Goal: Task Accomplishment & Management: Manage account settings

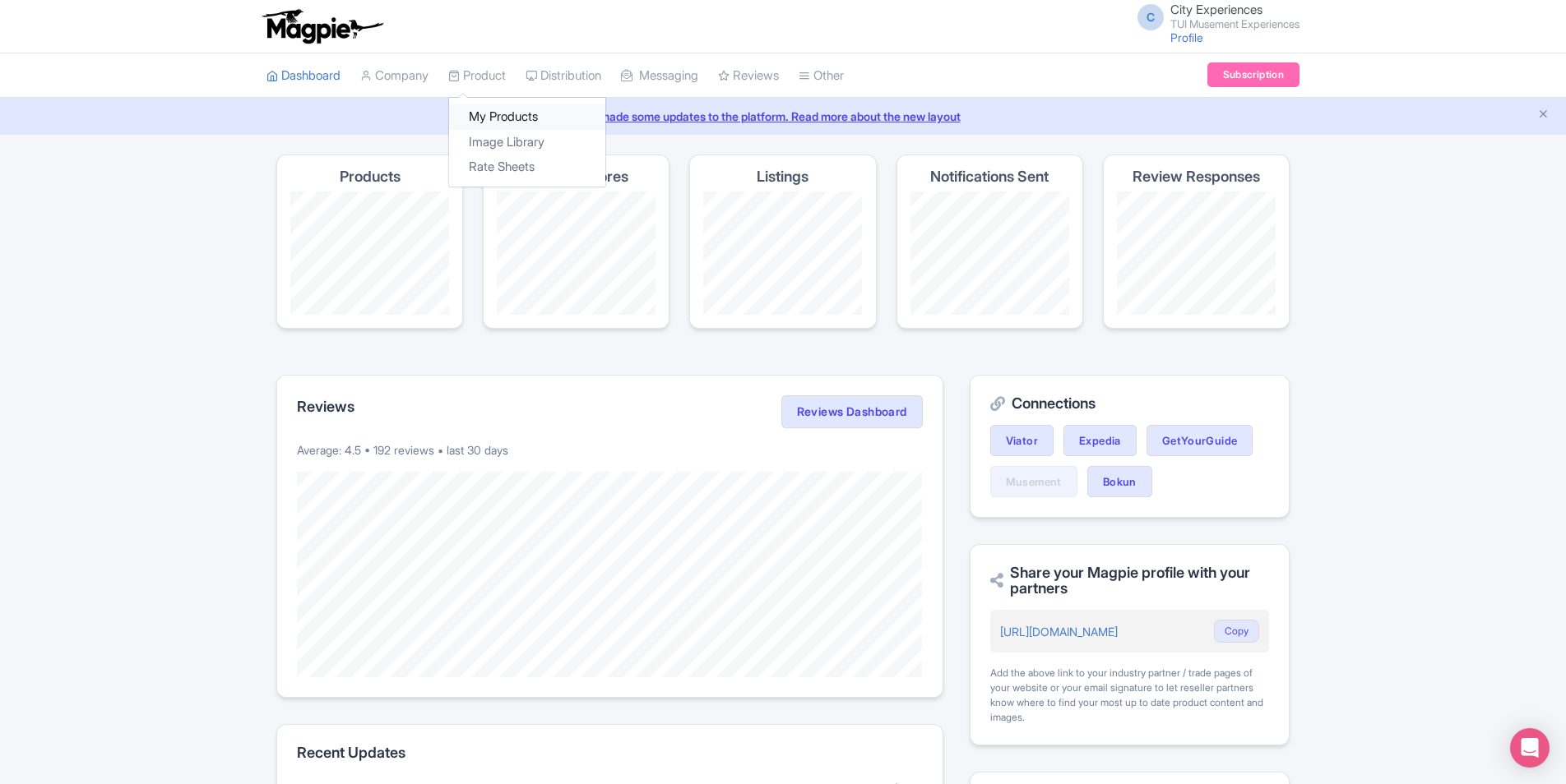
click at [507, 118] on link "My Products" at bounding box center [527, 117] width 156 height 25
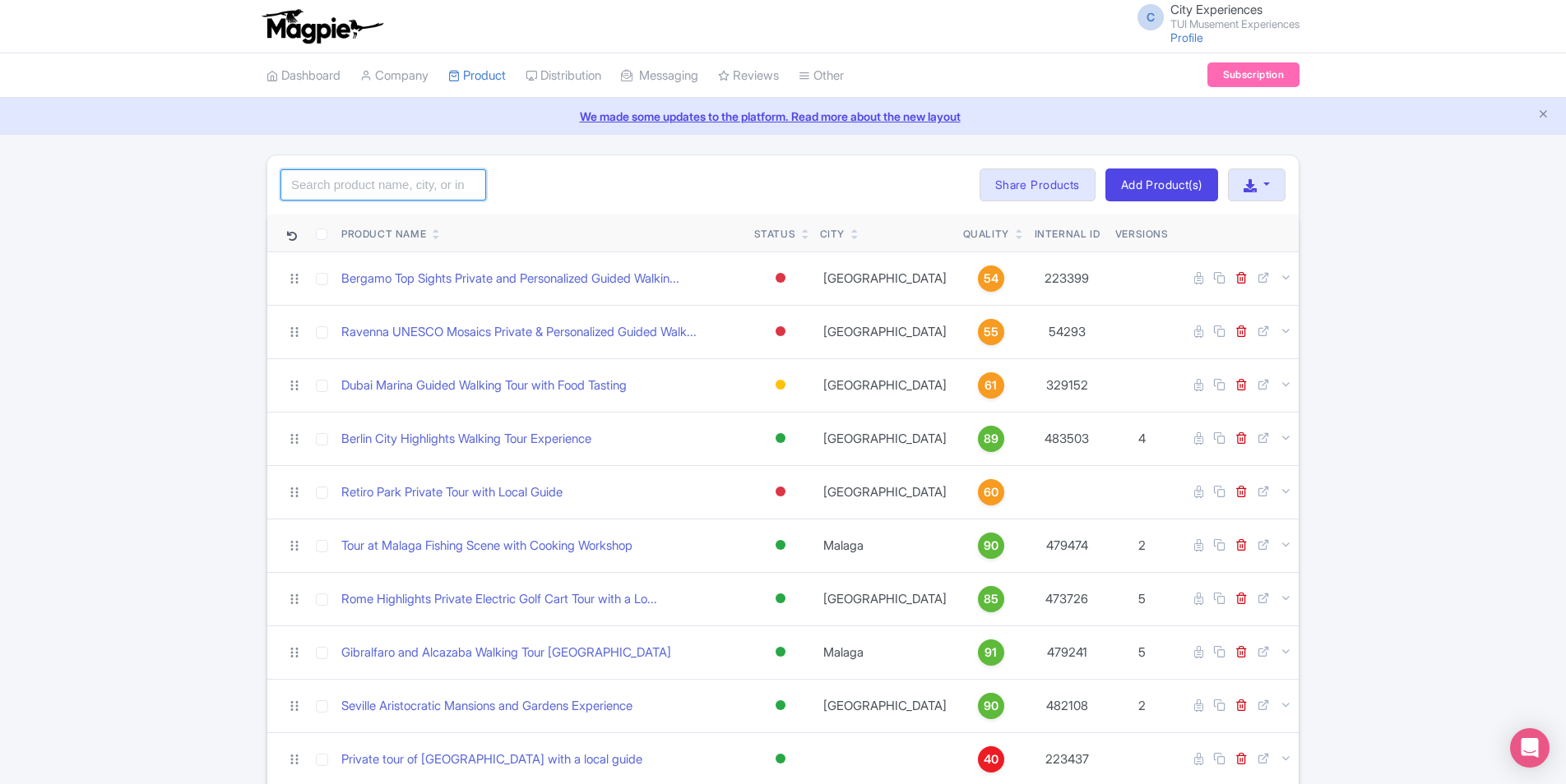
click at [416, 180] on input "search" at bounding box center [383, 185] width 205 height 32
click at [533, 174] on div "Search Bulk Actions [GEOGRAPHIC_DATA] Add to Collection Share Products Add to C…" at bounding box center [783, 184] width 1031 height 59
click at [441, 181] on input "search" at bounding box center [383, 185] width 205 height 32
click at [607, 173] on div "Search Bulk Actions [GEOGRAPHIC_DATA] Add to Collection Share Products Add to C…" at bounding box center [783, 184] width 1031 height 59
click at [442, 183] on input "search" at bounding box center [383, 185] width 205 height 32
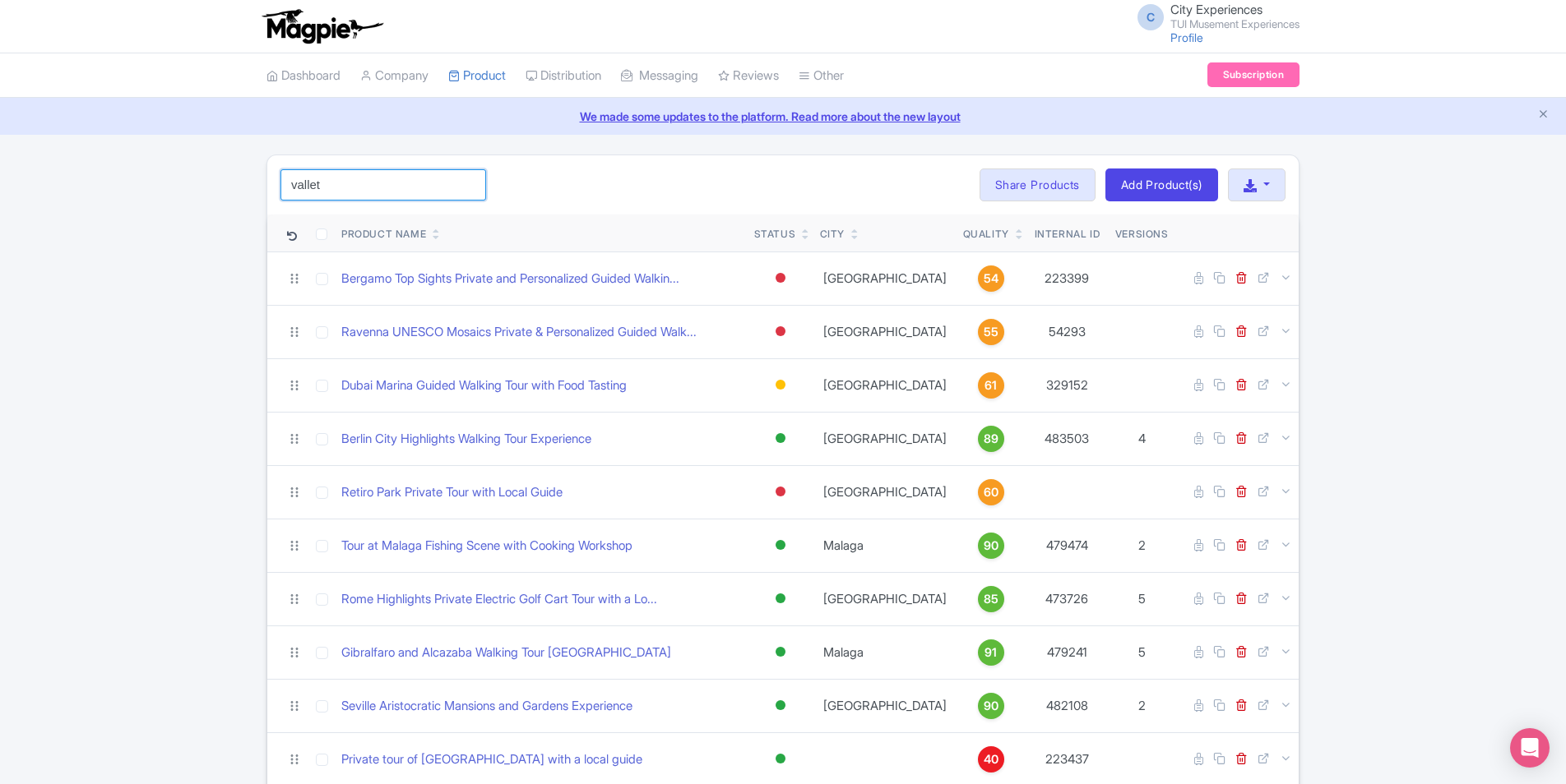
click button "Search" at bounding box center [0, 0] width 0 height 0
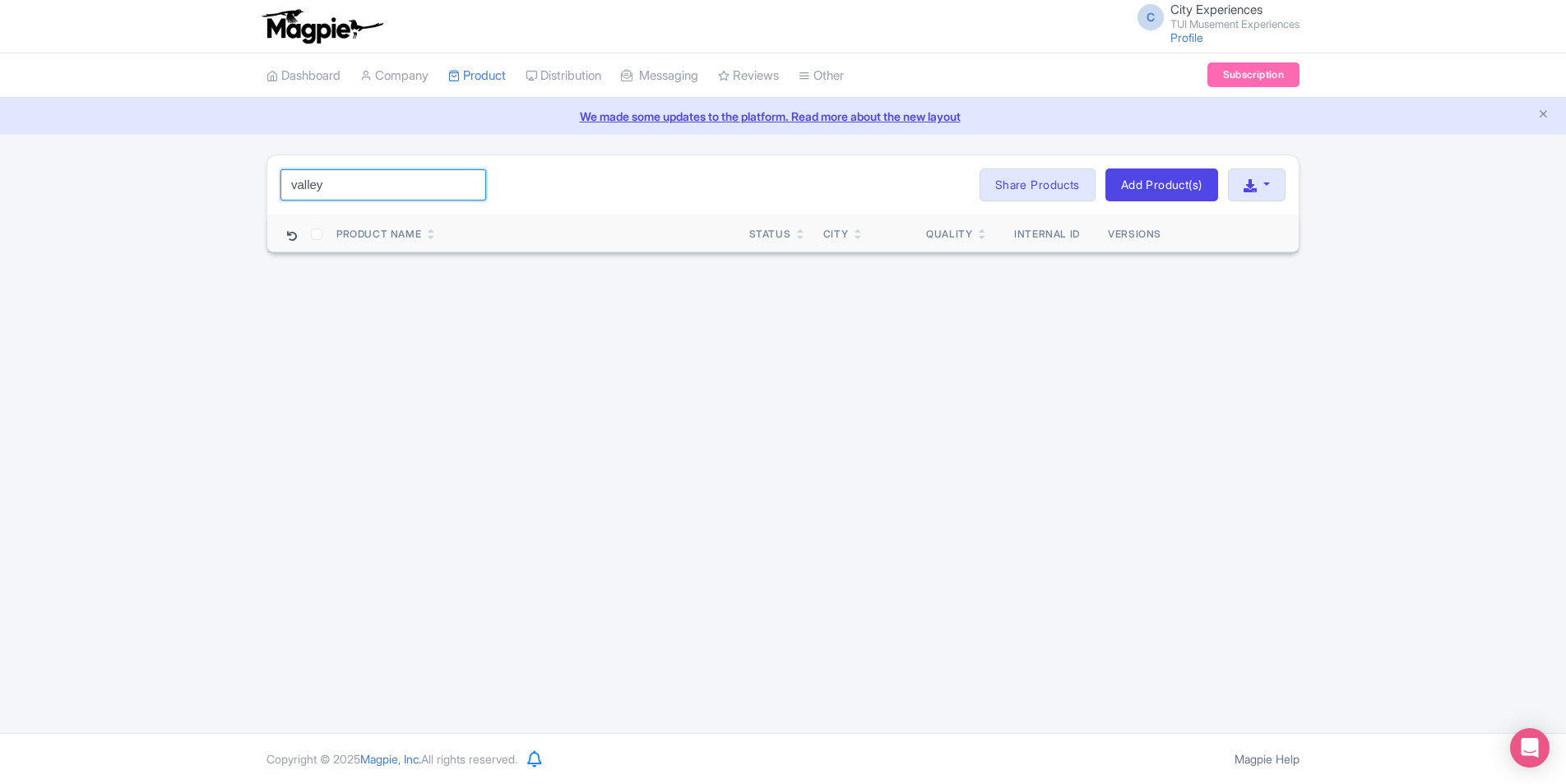
type input "valley"
click button "Search" at bounding box center [0, 0] width 0 height 0
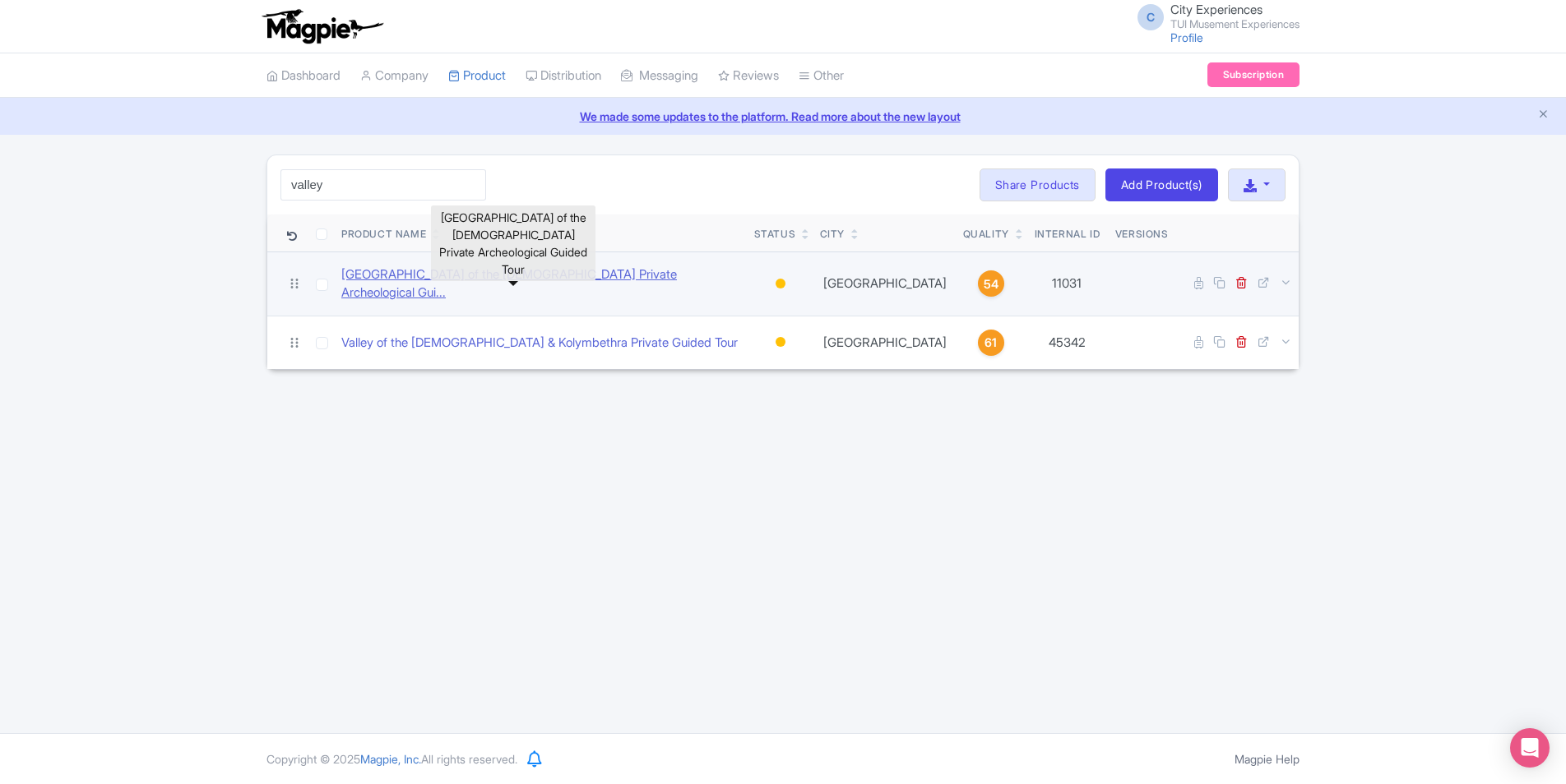
click at [637, 276] on link "[GEOGRAPHIC_DATA] of the [DEMOGRAPHIC_DATA] Private Archeological Gui..." at bounding box center [541, 284] width 400 height 37
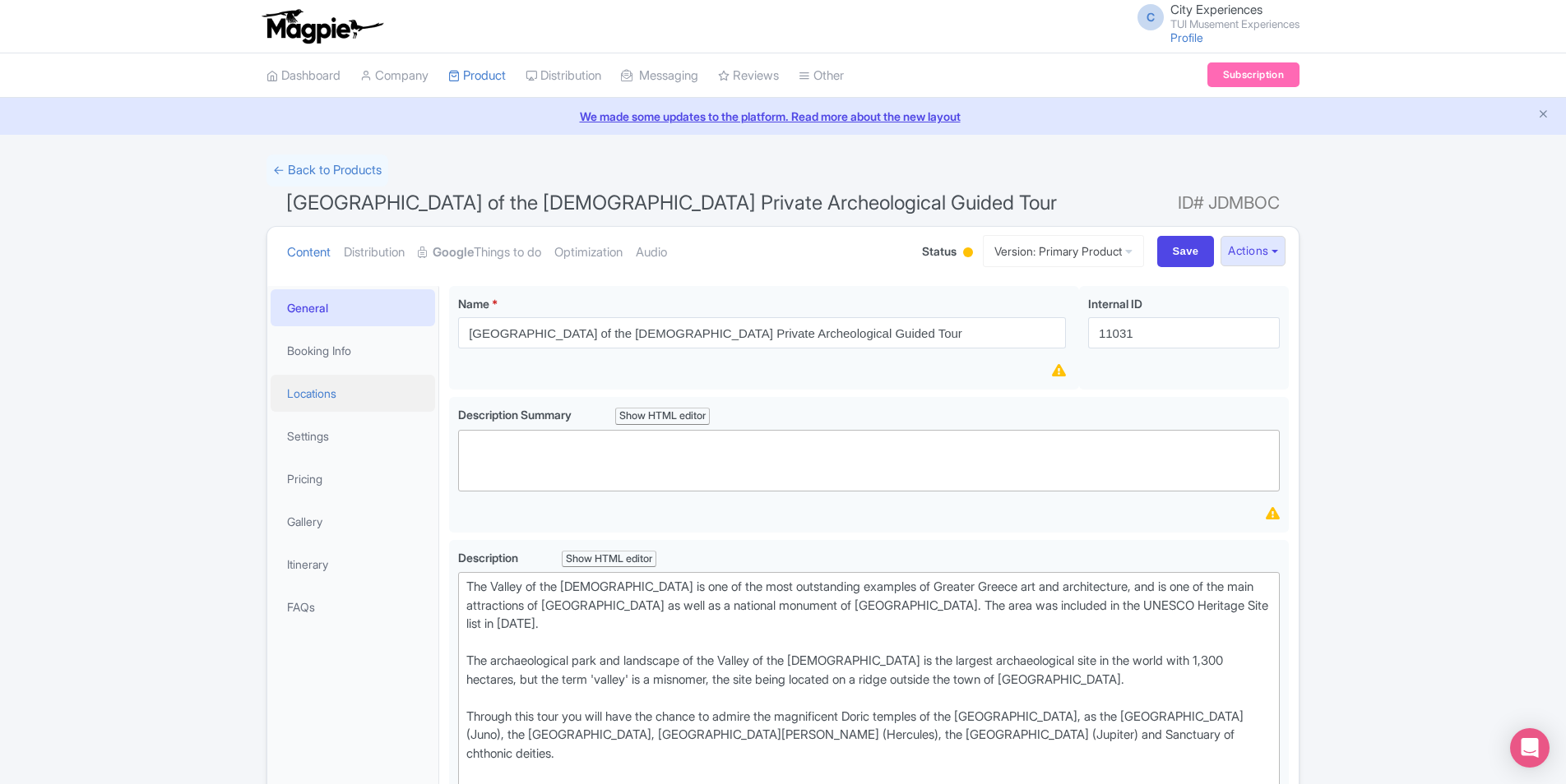
click at [319, 401] on link "Locations" at bounding box center [352, 393] width 164 height 37
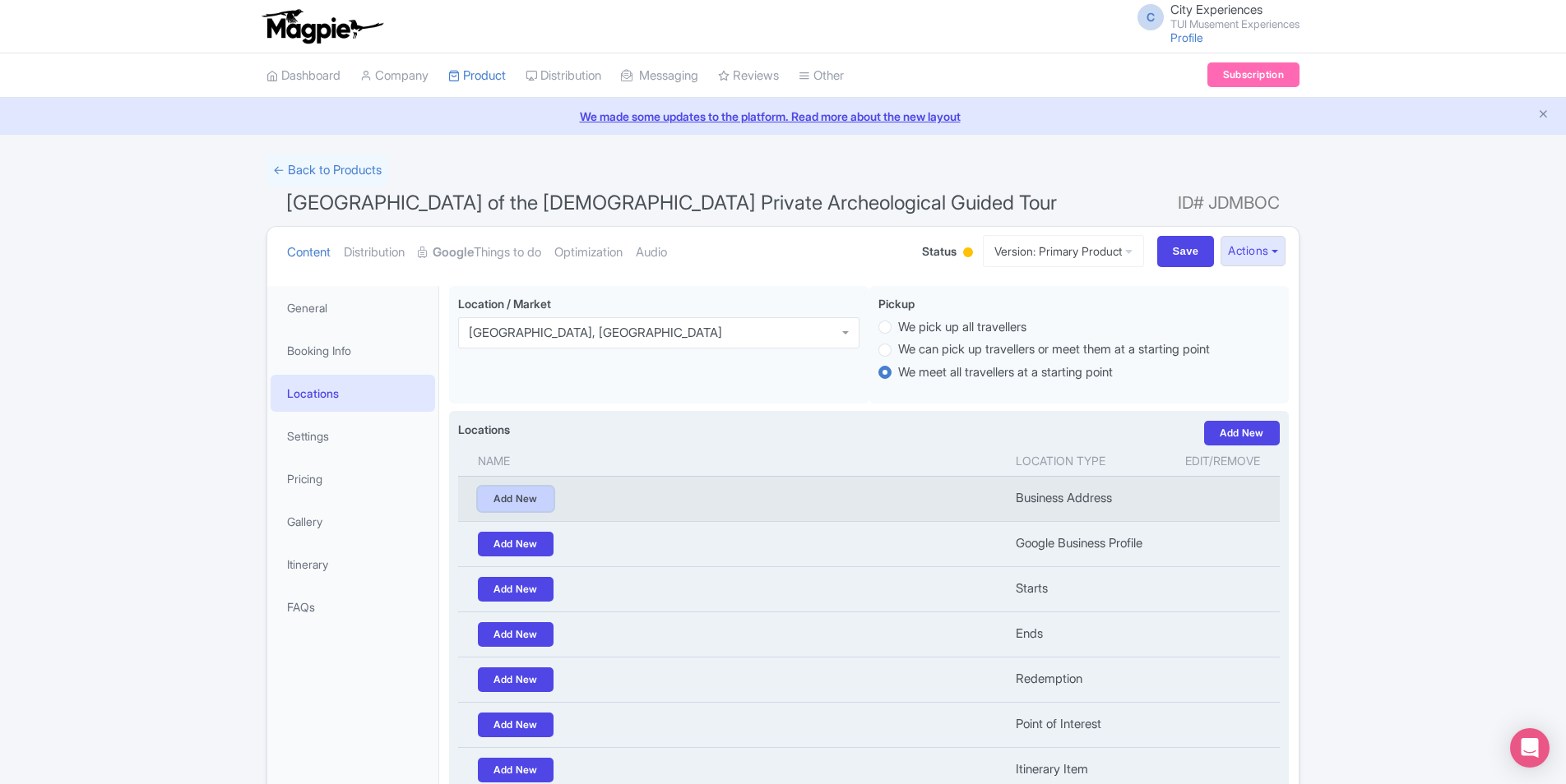
click at [494, 493] on link "Add New" at bounding box center [516, 499] width 75 height 25
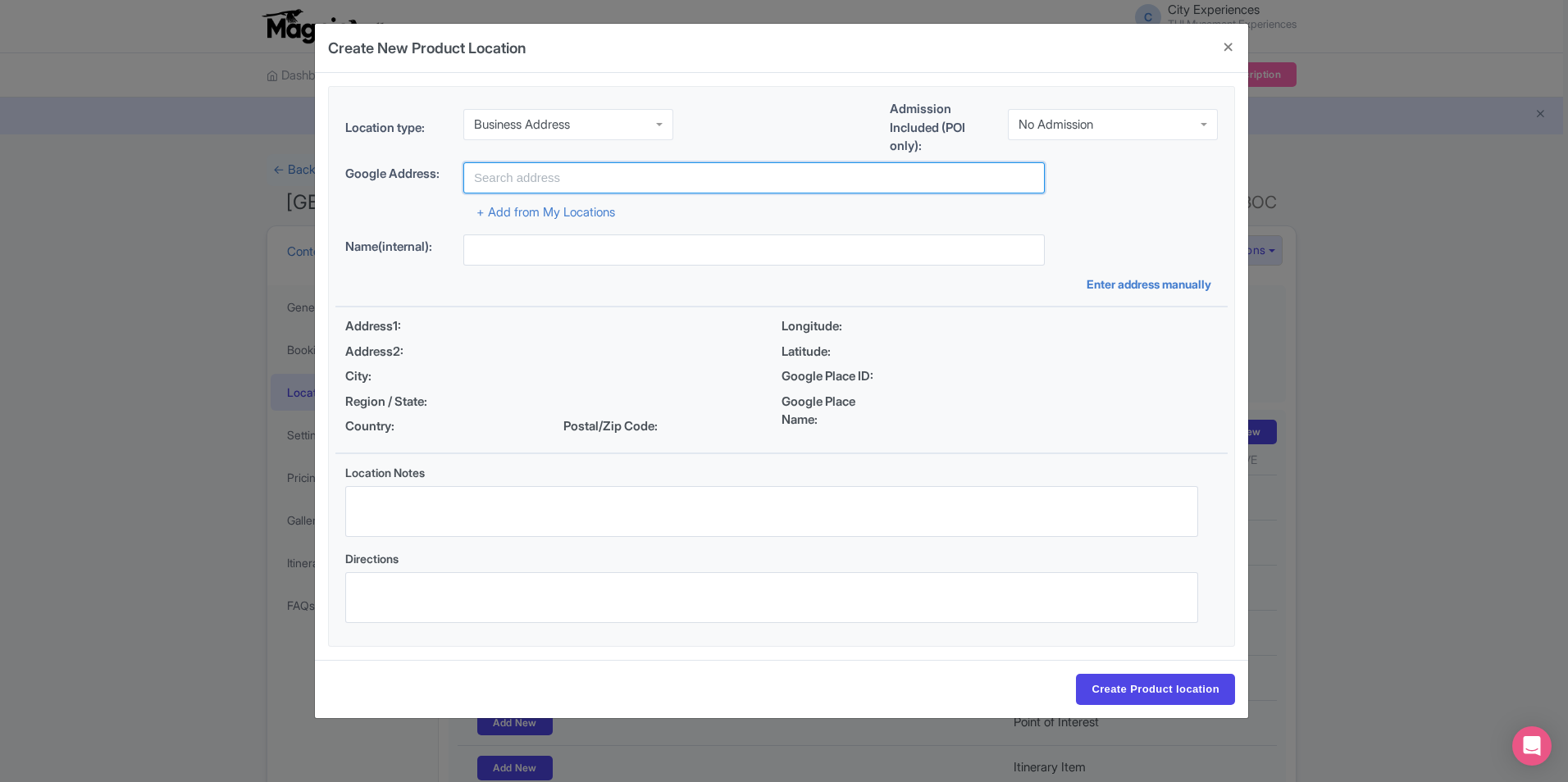
click at [673, 172] on input "text" at bounding box center [754, 178] width 582 height 31
click at [846, 170] on input "text" at bounding box center [754, 178] width 582 height 31
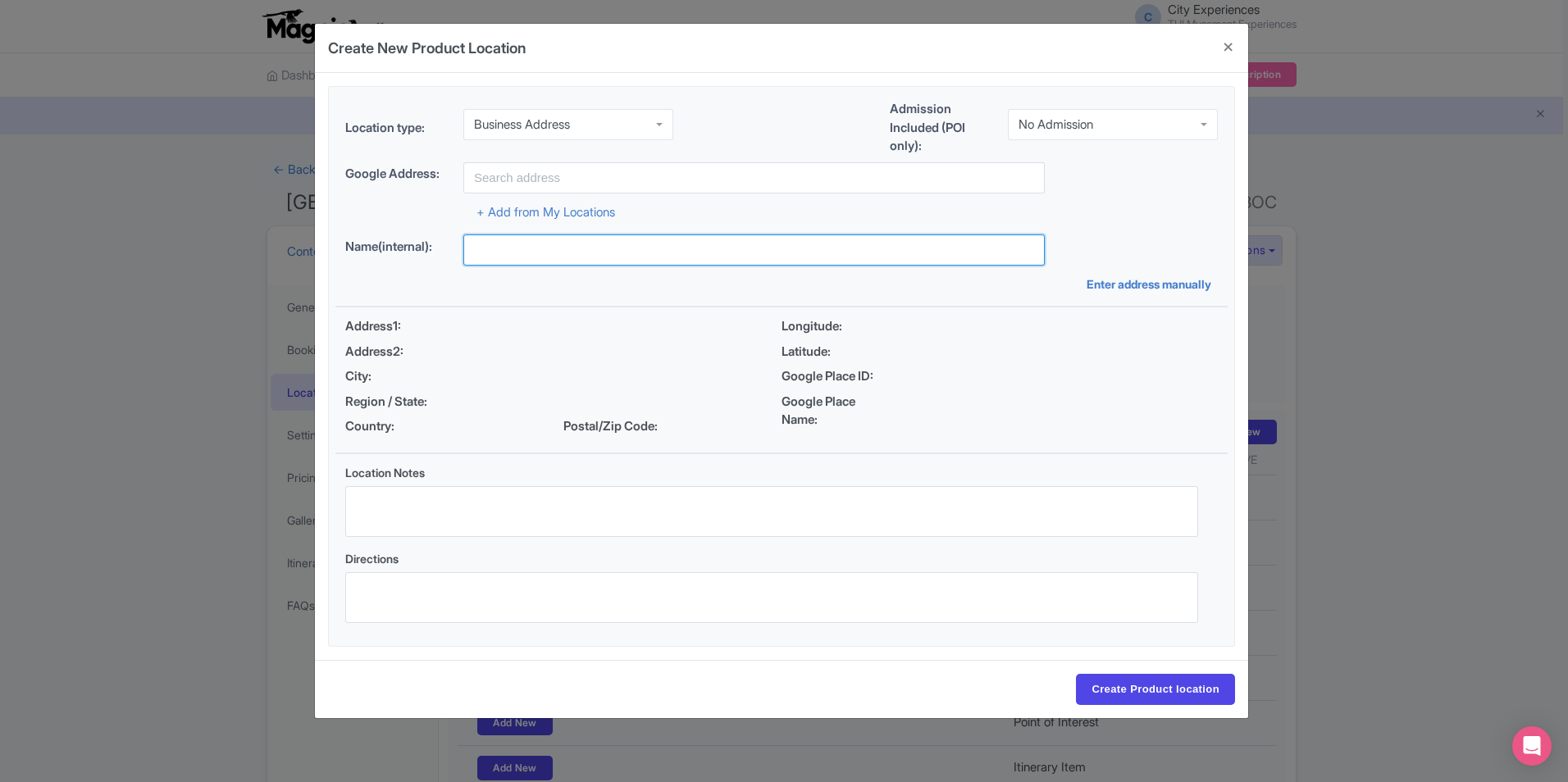
click at [892, 246] on input "text" at bounding box center [754, 250] width 582 height 31
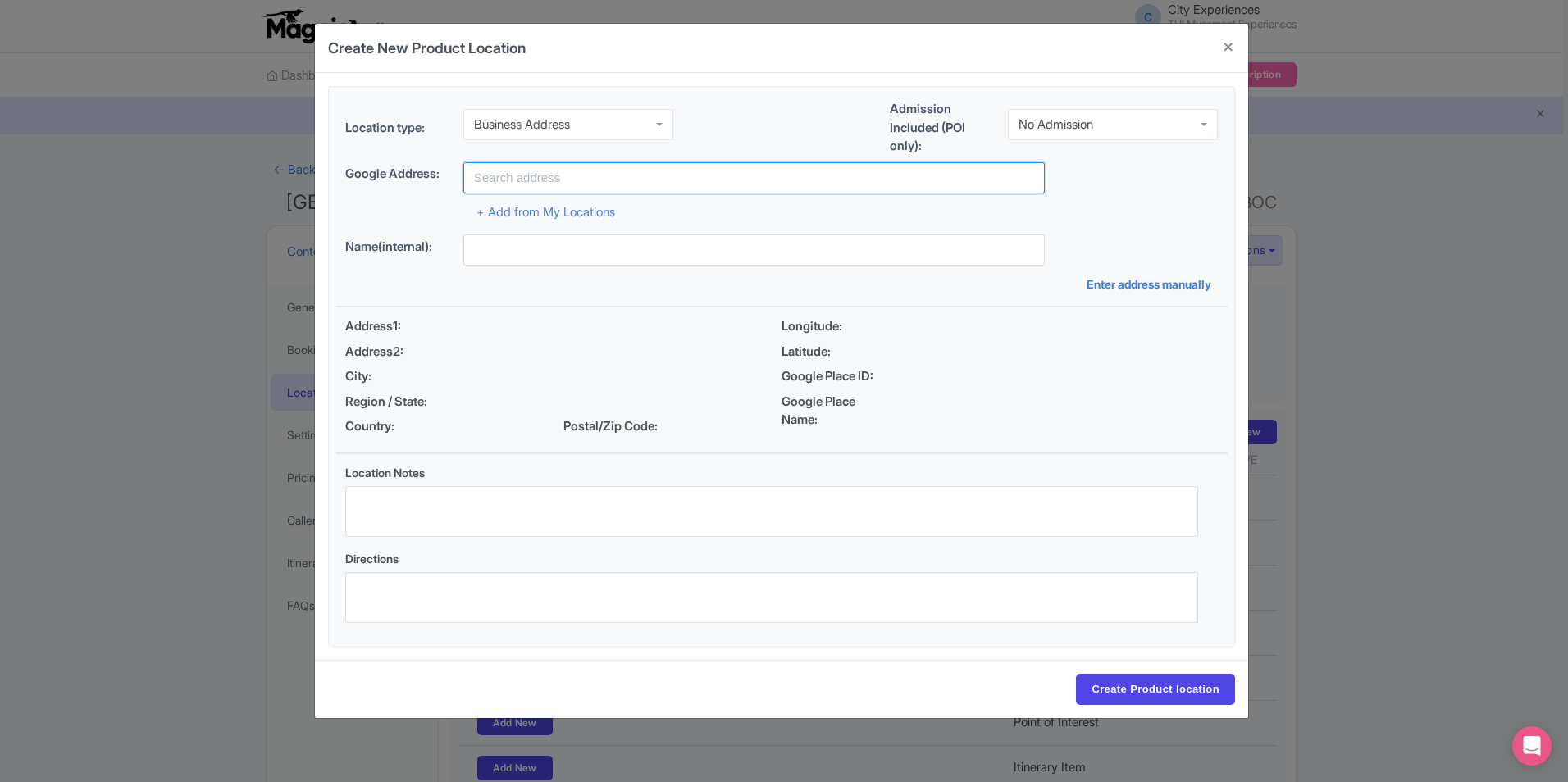
click at [870, 176] on input "text" at bounding box center [754, 178] width 582 height 31
click at [1081, 209] on div "+ Add from My Locations" at bounding box center [781, 207] width 872 height 29
click at [1226, 45] on button "Close" at bounding box center [1228, 46] width 39 height 46
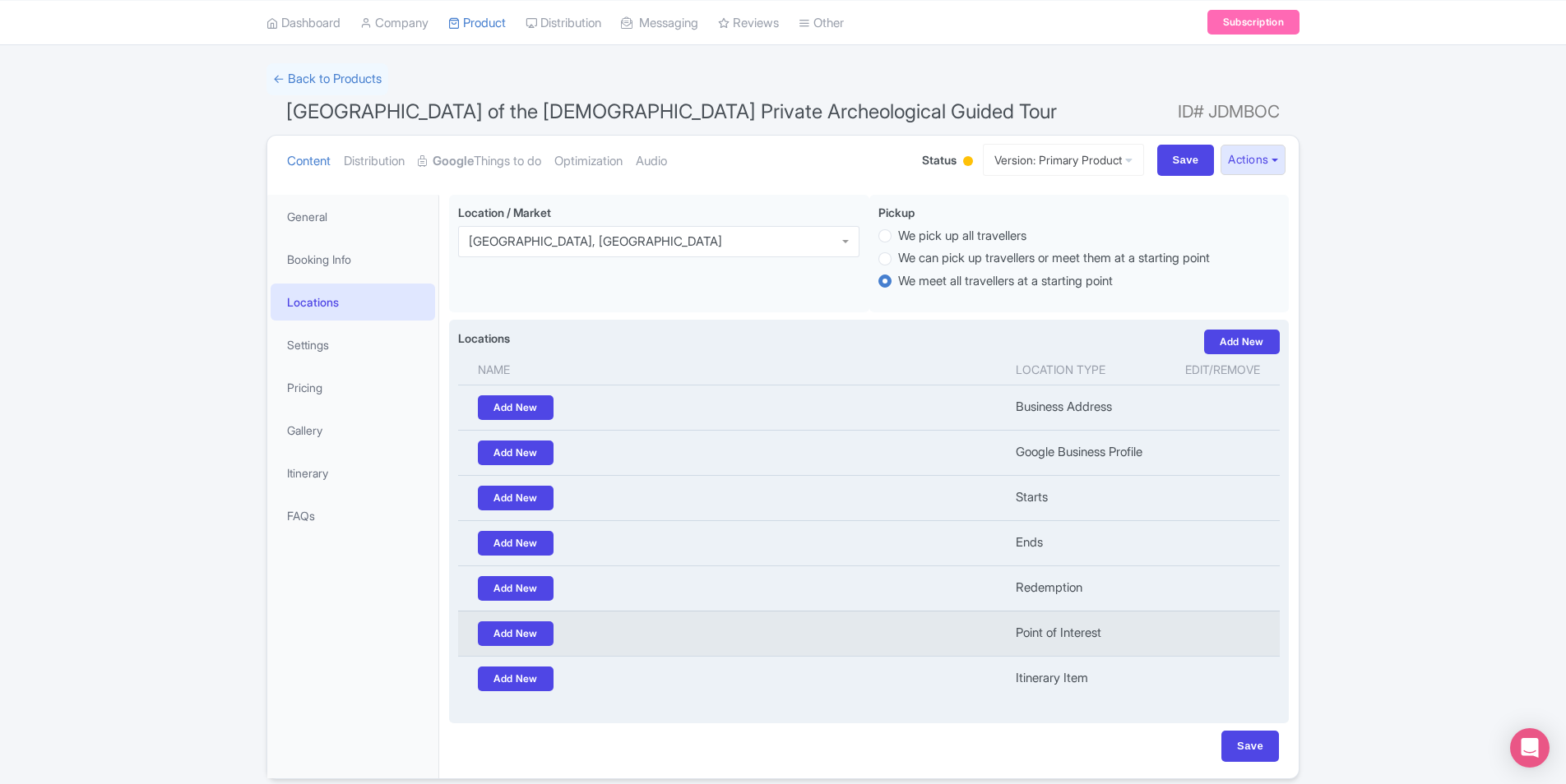
scroll to position [156, 0]
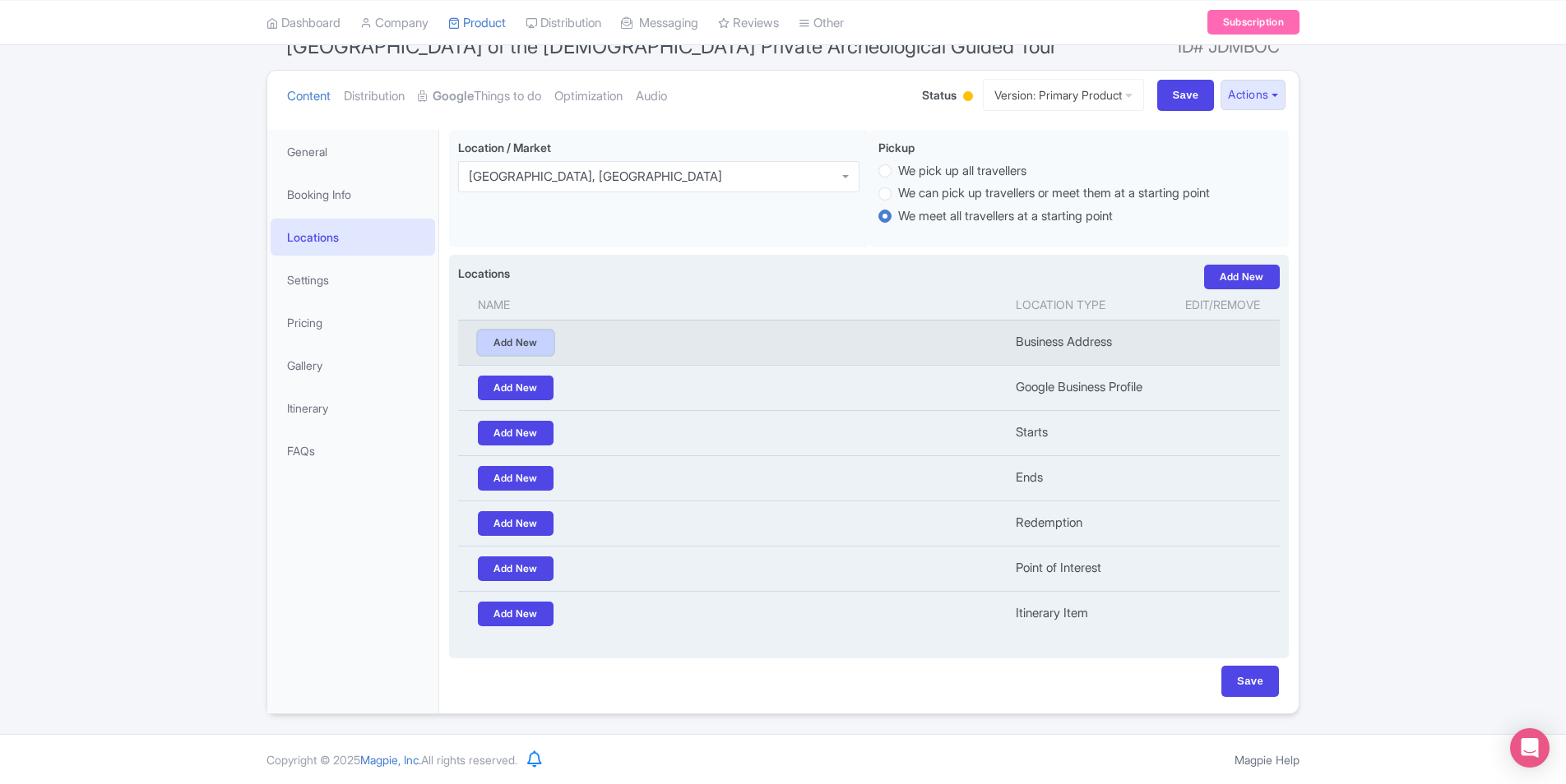
click at [537, 337] on link "Add New" at bounding box center [516, 343] width 75 height 25
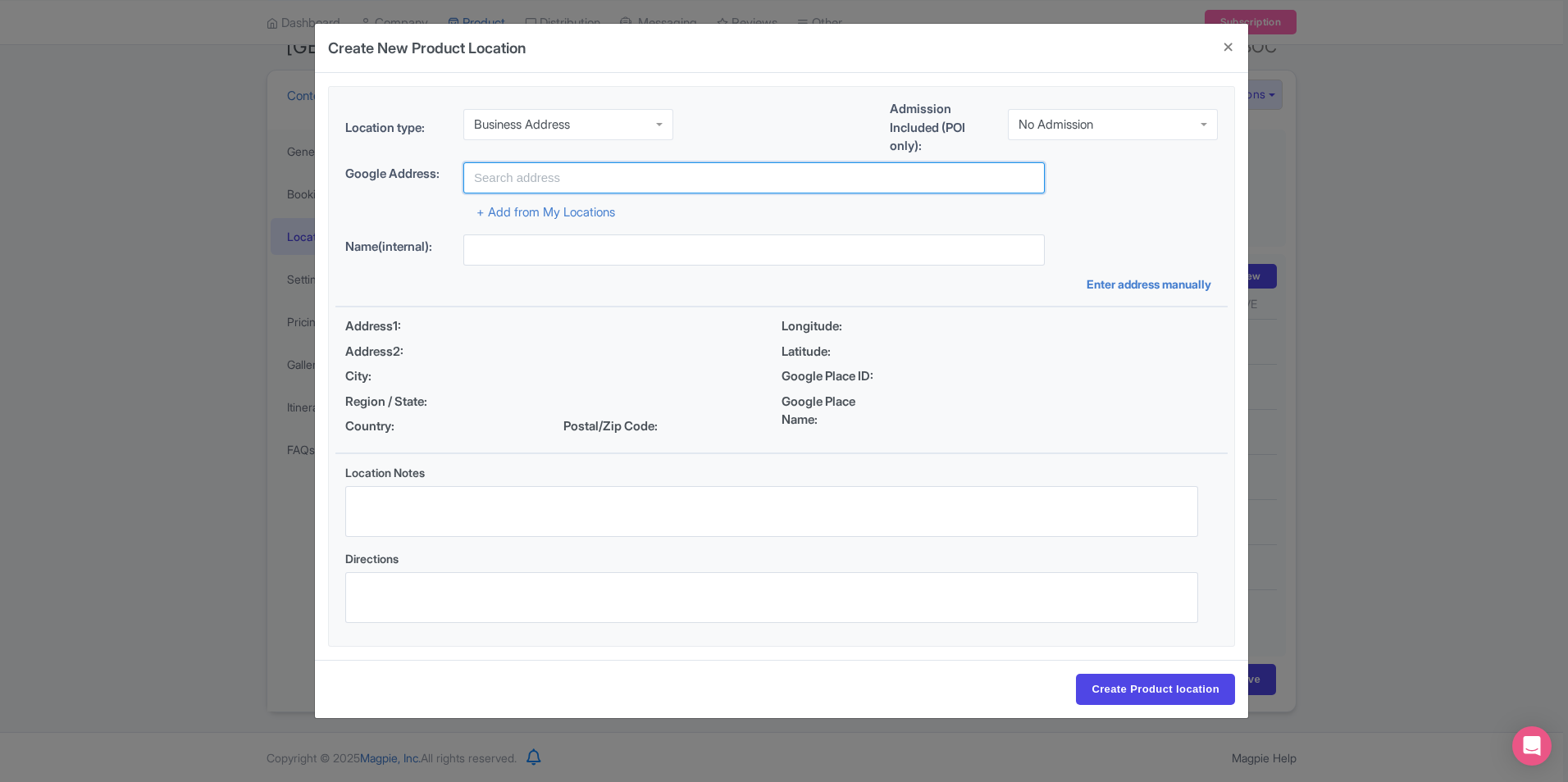
click at [750, 178] on input "text" at bounding box center [754, 178] width 582 height 31
paste input "Via Panoramica Valle dei Templi, 92100 Agrigento AG, Italy"
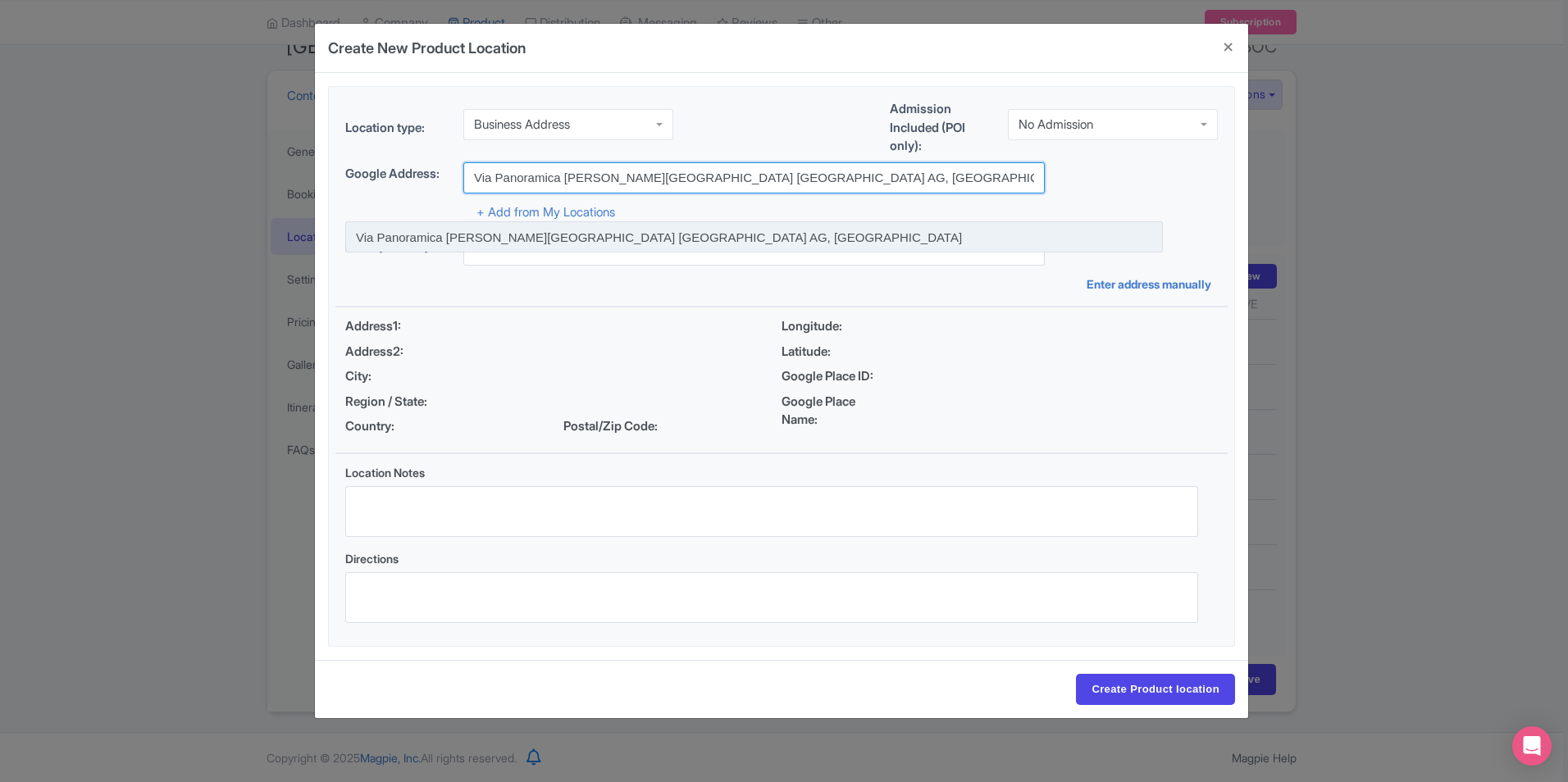
type input "Via Panoramica Valle dei Templi, 92100 Agrigento AG, Italy"
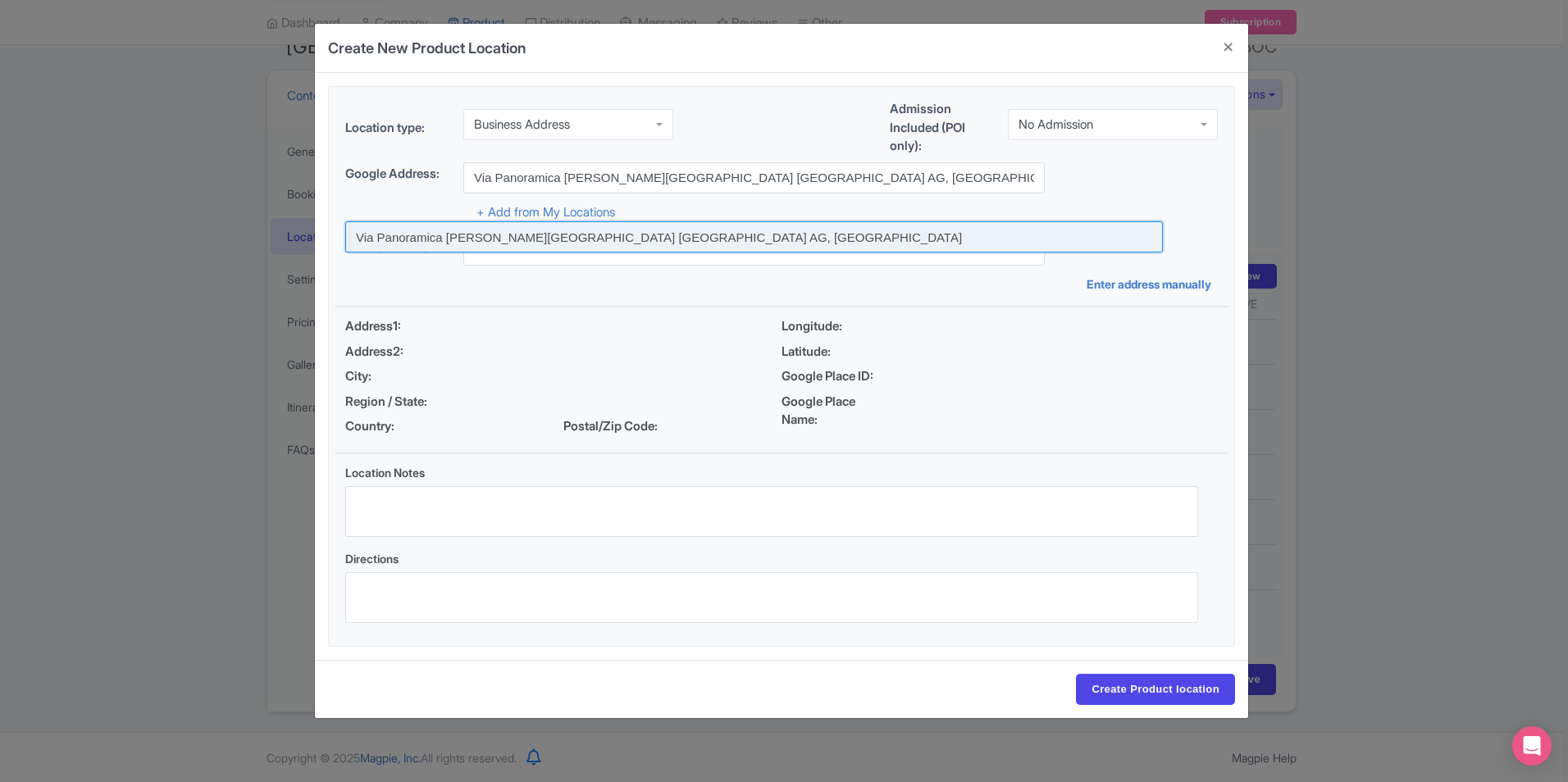
click at [828, 229] on input at bounding box center [754, 237] width 818 height 31
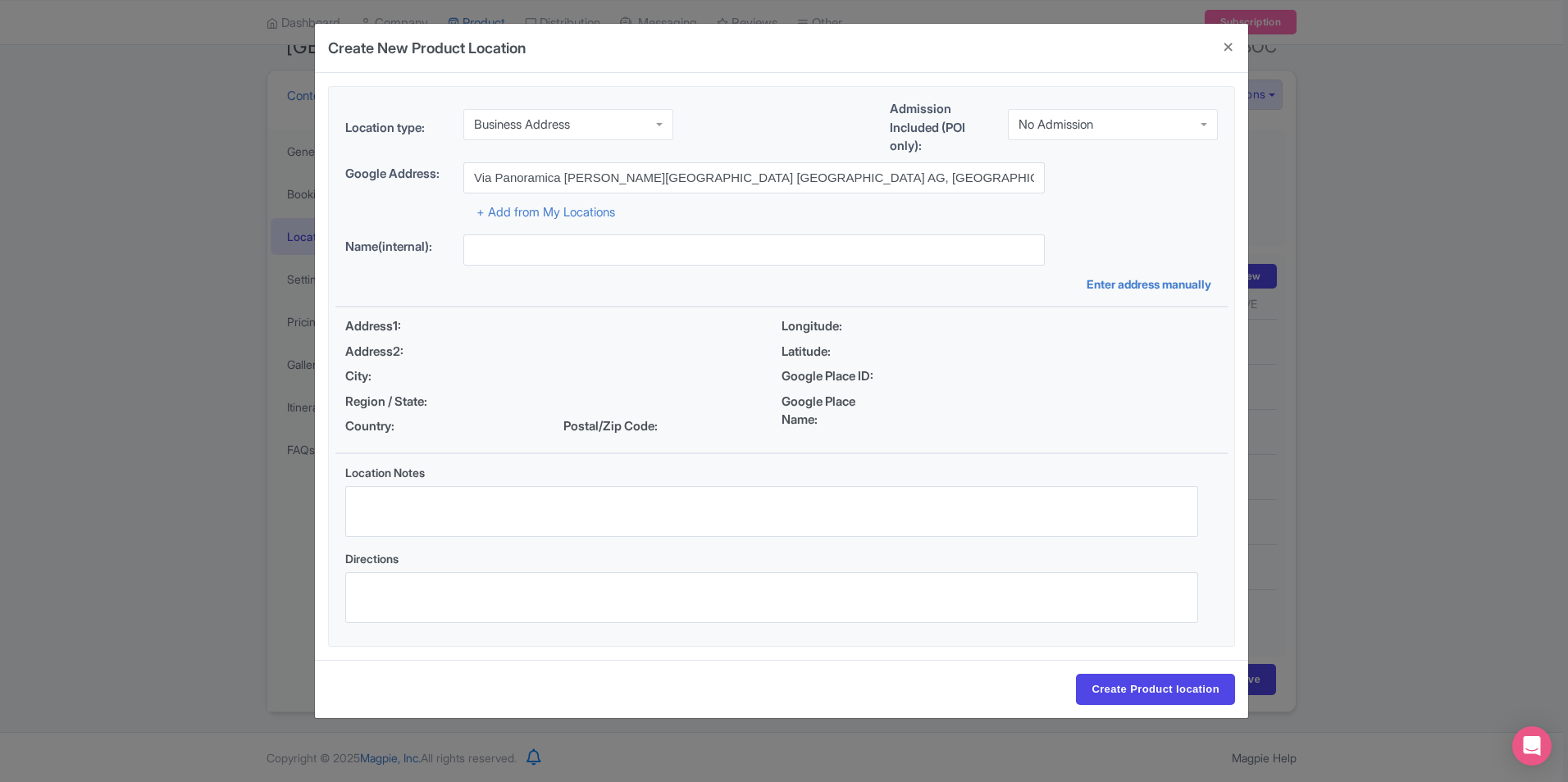
type input "Via Panoramica Valle dei Templi, 92100 Agrigento AG, Italy"
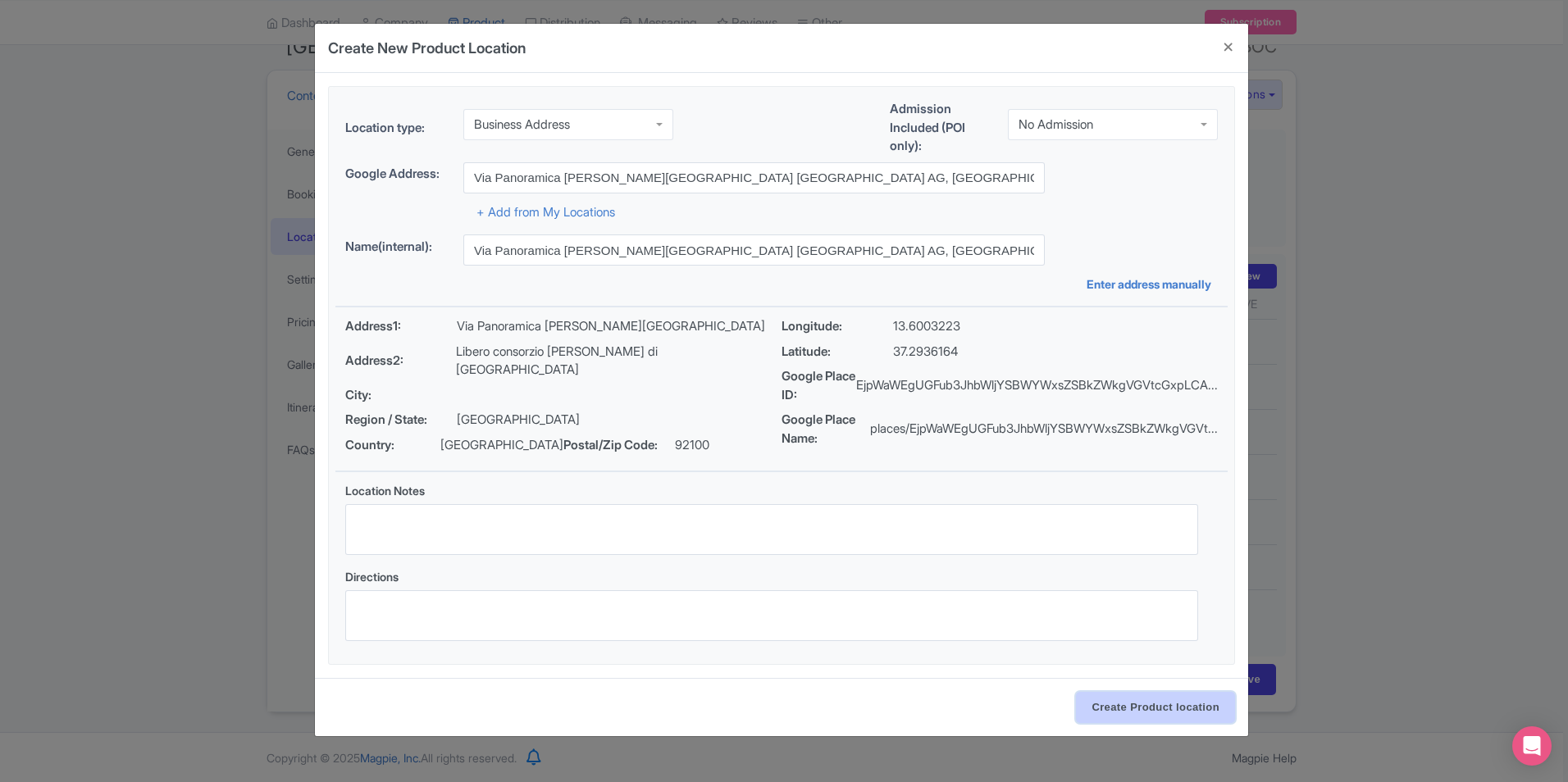
click at [1152, 712] on input "Create Product location" at bounding box center [1156, 708] width 159 height 31
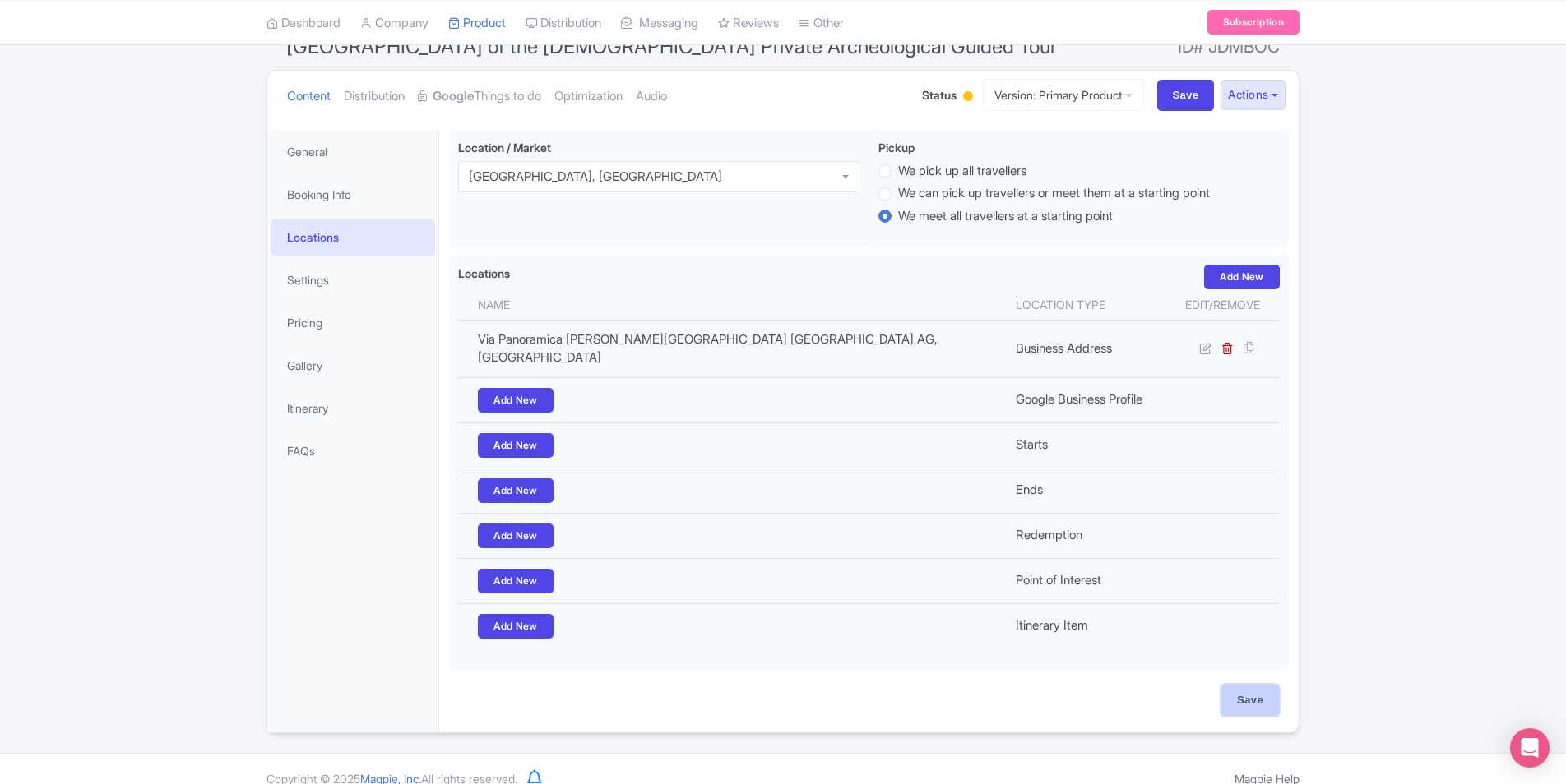
click at [1255, 685] on input "Save" at bounding box center [1250, 701] width 58 height 32
type input "Update Product"
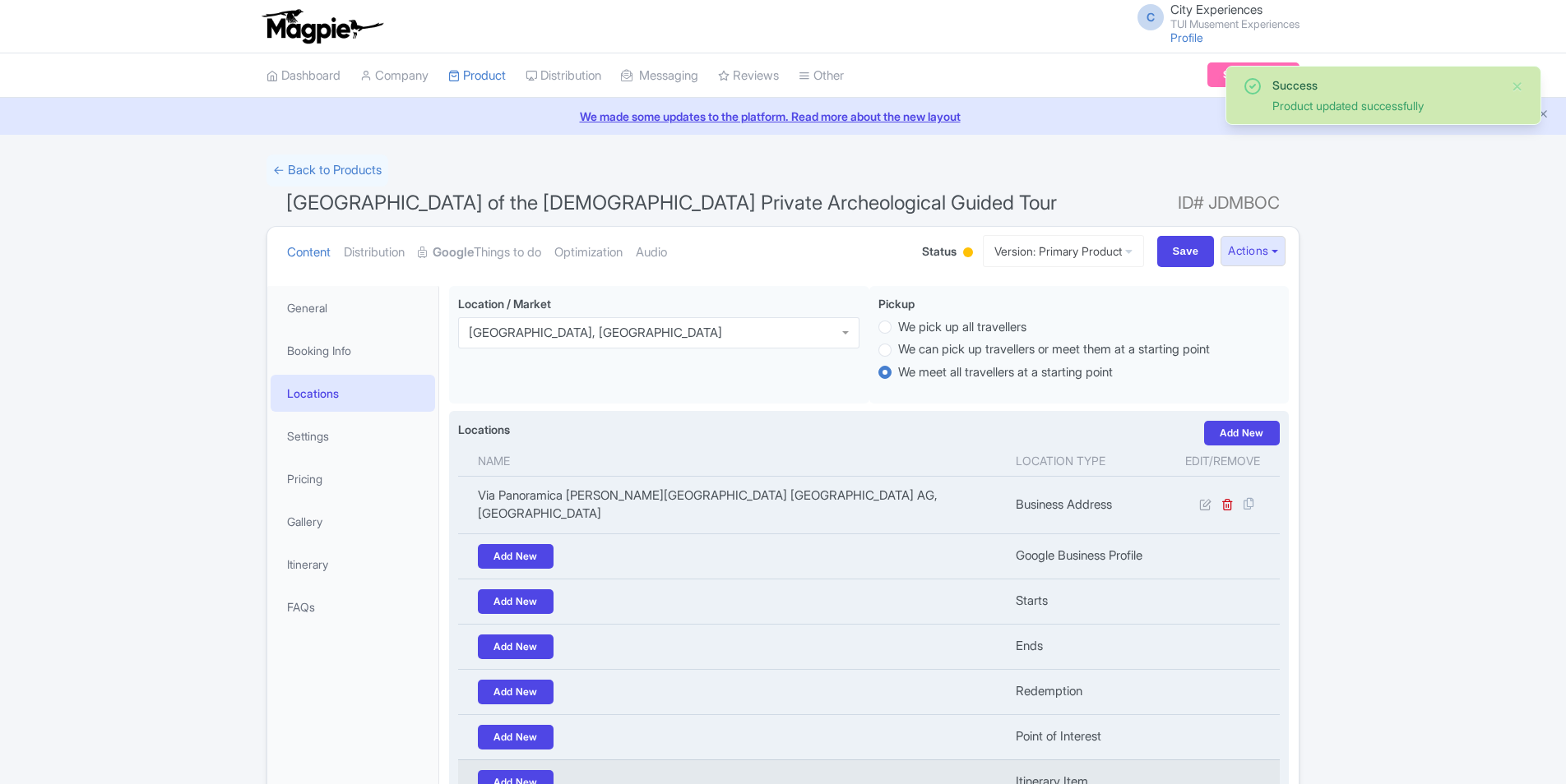
scroll to position [151, 0]
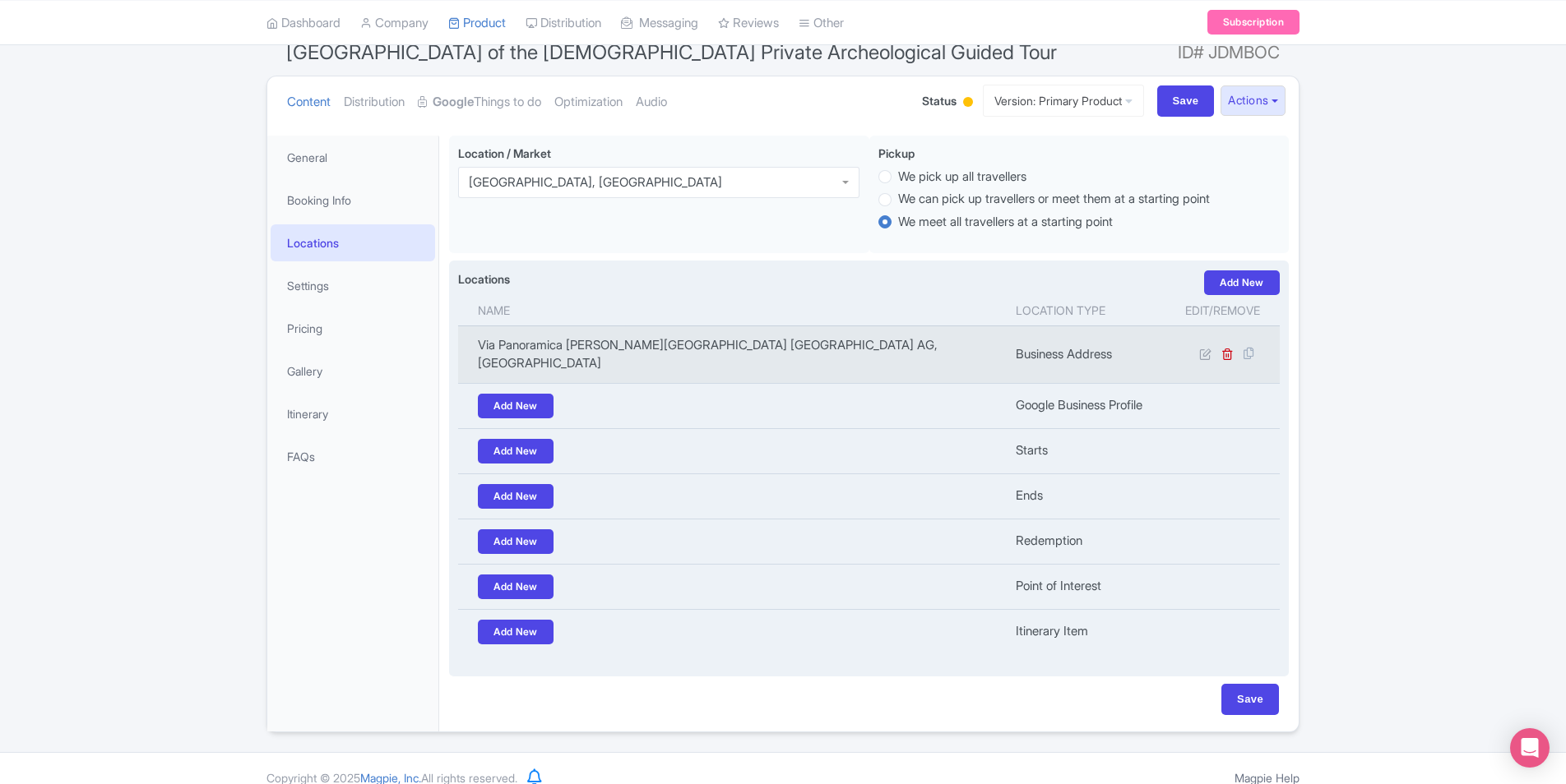
click at [1202, 353] on td at bounding box center [1222, 354] width 114 height 58
click at [1206, 348] on icon at bounding box center [1205, 354] width 12 height 12
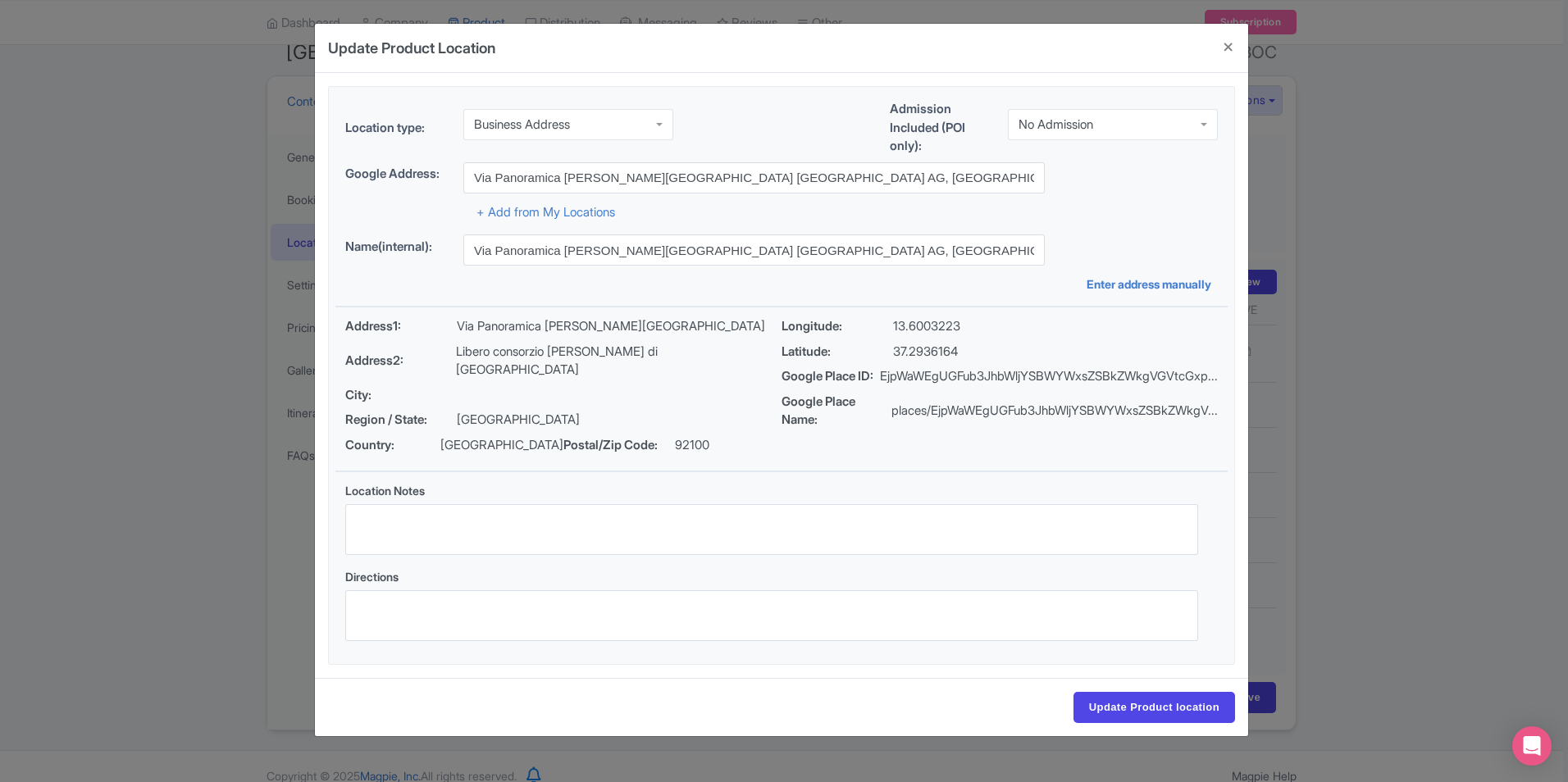
drag, startPoint x: 869, startPoint y: 388, endPoint x: 1229, endPoint y: 390, distance: 360.0
click at [1229, 390] on fieldset "Location type: Business Address Business Address Admission Included (POI only):…" at bounding box center [781, 375] width 899 height 577
drag, startPoint x: 876, startPoint y: 432, endPoint x: 1214, endPoint y: 438, distance: 338.1
click at [1214, 421] on p "places/EjpWaWEgUGFub3JhbWljYSBWYWxsZSBkZWkgV..." at bounding box center [1054, 411] width 326 height 19
drag, startPoint x: 867, startPoint y: 387, endPoint x: 1233, endPoint y: 394, distance: 366.1
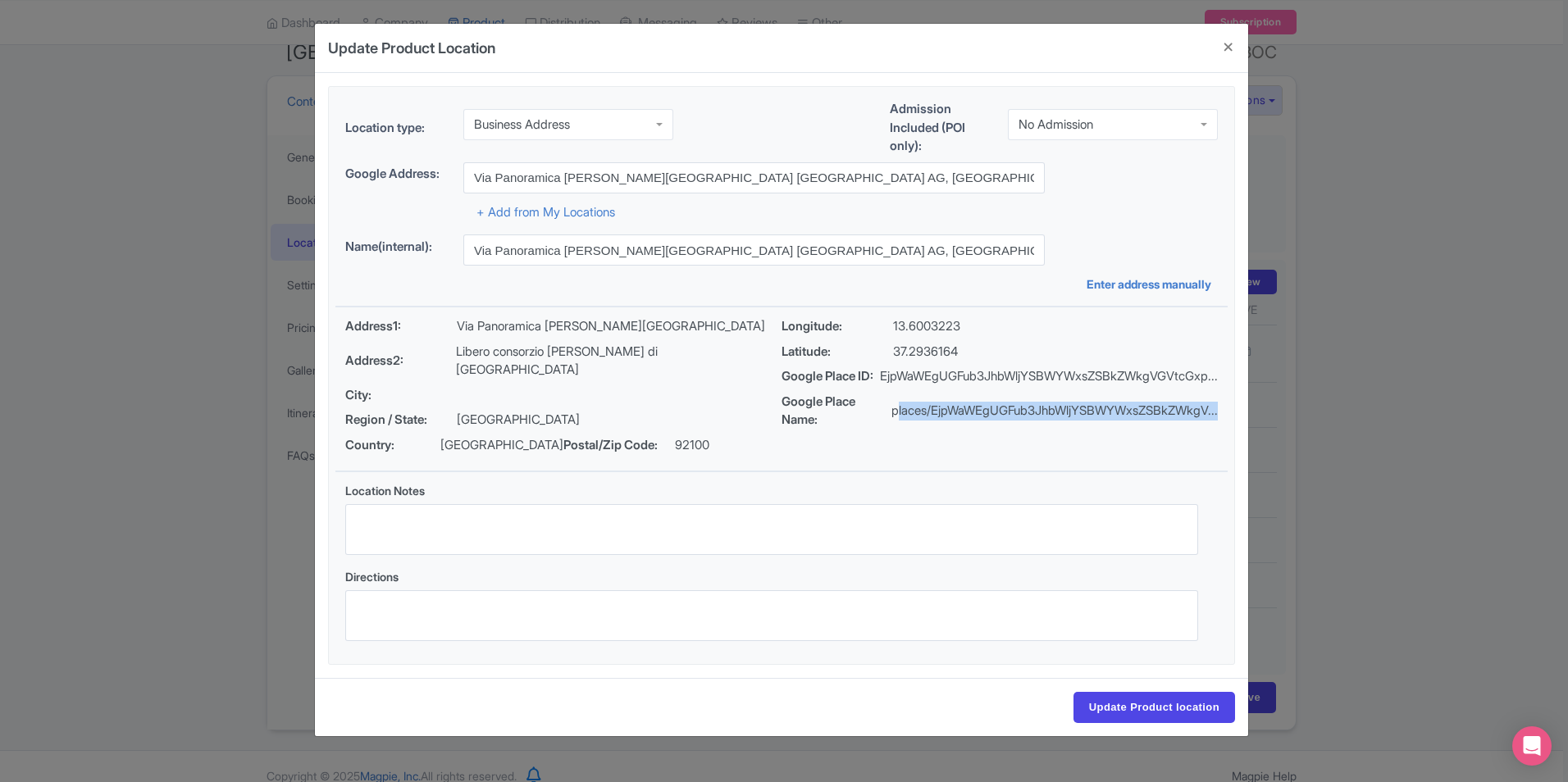
click at [1233, 394] on fieldset "Location type: Business Address Business Address Admission Included (POI only):…" at bounding box center [781, 375] width 907 height 579
drag, startPoint x: 1233, startPoint y: 394, endPoint x: 1145, endPoint y: 379, distance: 89.3
copy p "EjpWaWEgUGFub3JhbWljYSBWYWxsZSBkZWkgVGVtcGxp..."
click at [1203, 692] on input "Update Product location" at bounding box center [1154, 708] width 162 height 31
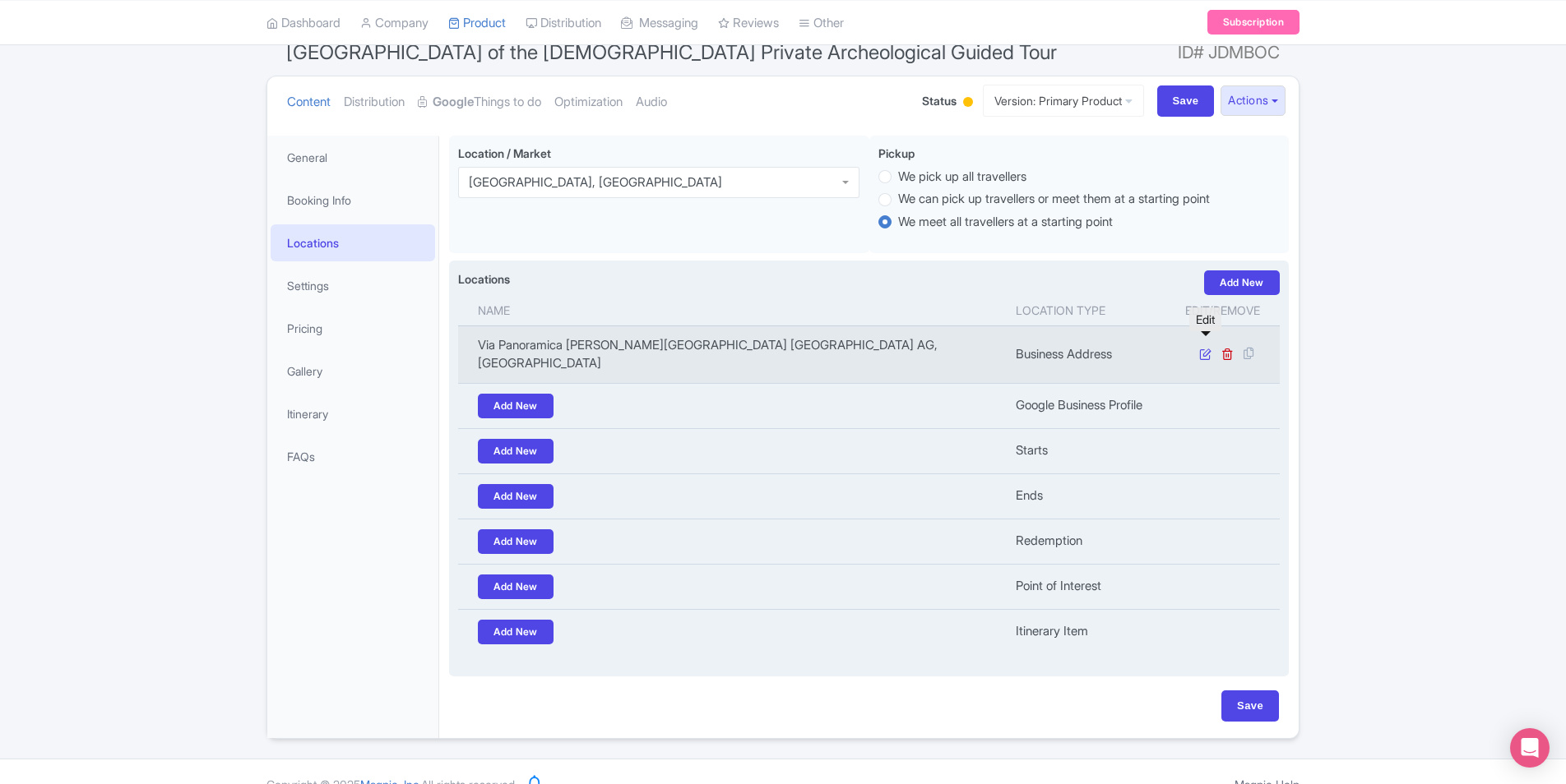
click at [1210, 348] on icon at bounding box center [1205, 354] width 12 height 12
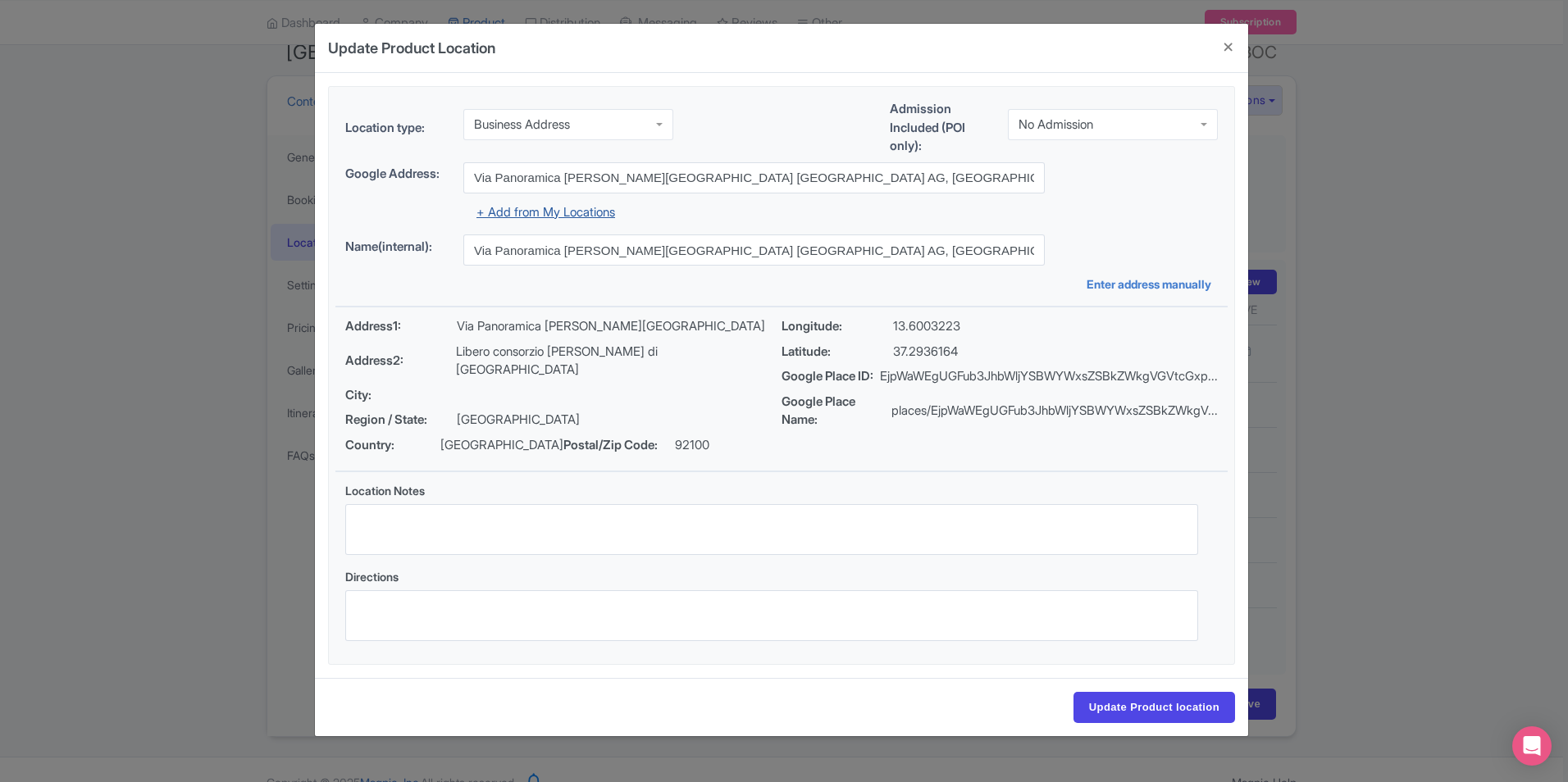
click at [592, 211] on link "+ Add from My Locations" at bounding box center [546, 212] width 138 height 16
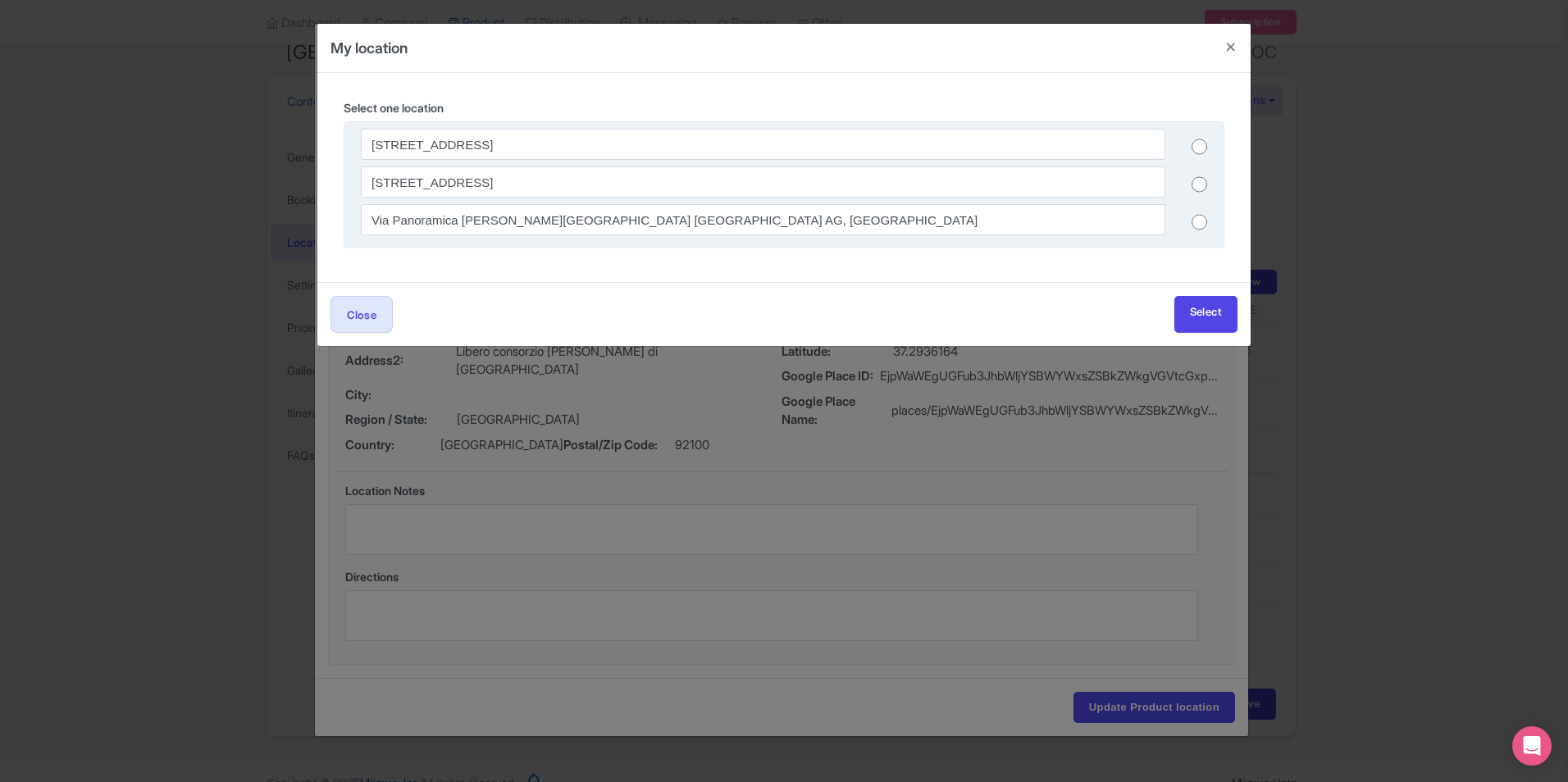
click at [1199, 216] on input "radio" at bounding box center [1200, 222] width 16 height 17
radio input "true"
click at [1206, 321] on link "Select" at bounding box center [1206, 314] width 63 height 37
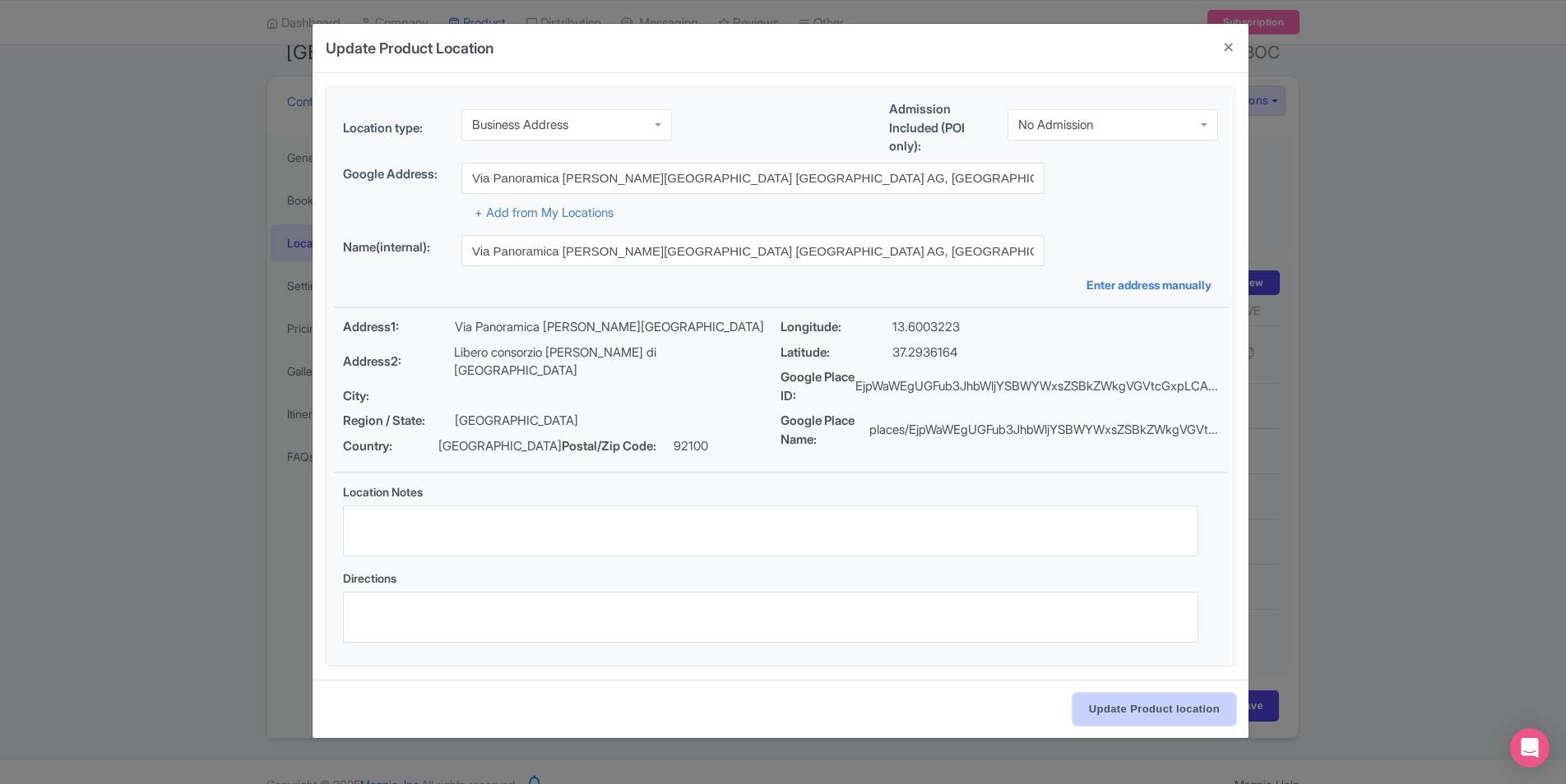
click at [1155, 720] on input "Update Product location" at bounding box center [1154, 709] width 162 height 32
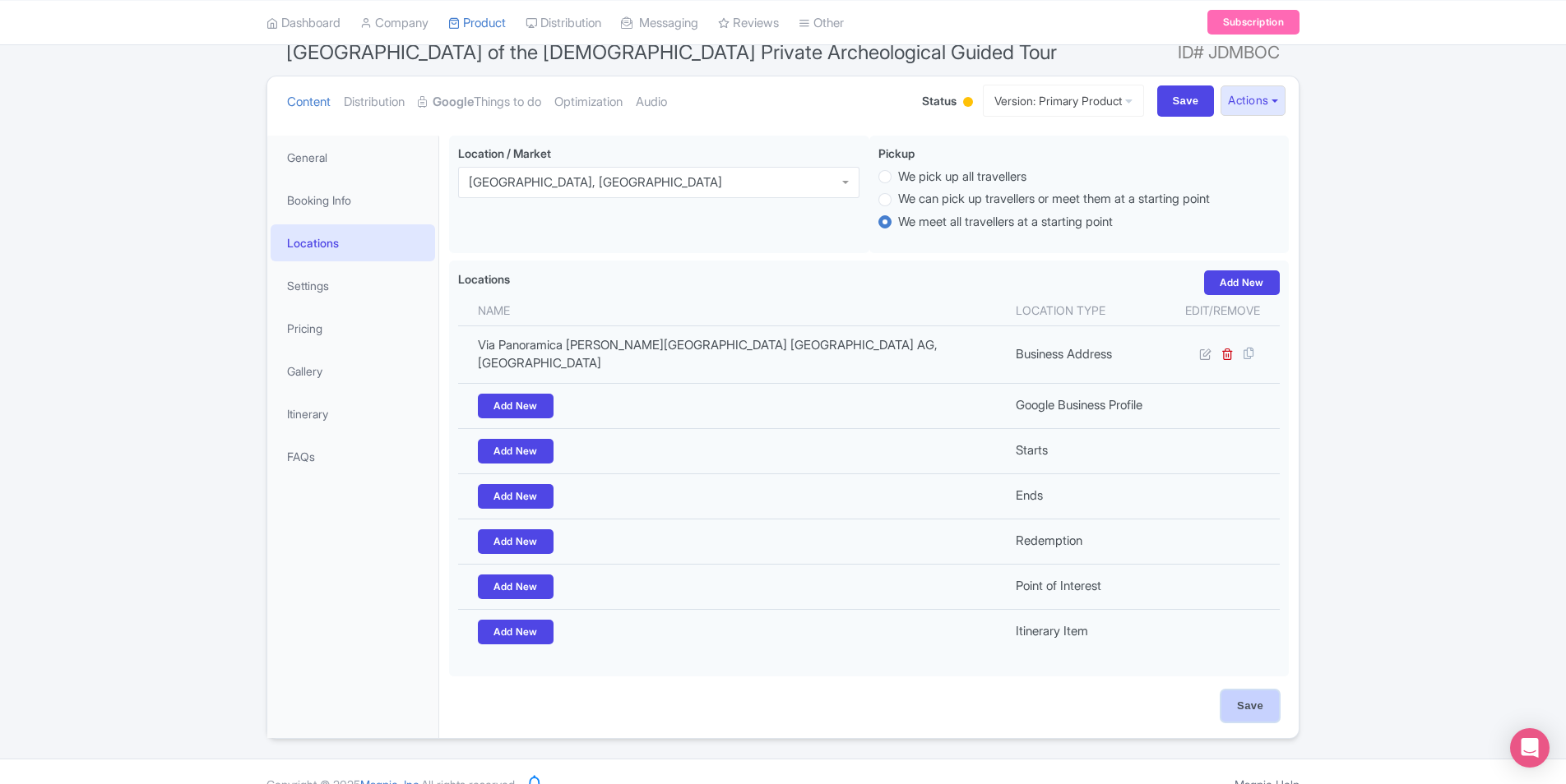
click at [1232, 690] on input "Save" at bounding box center [1250, 706] width 58 height 32
type input "Update Product"
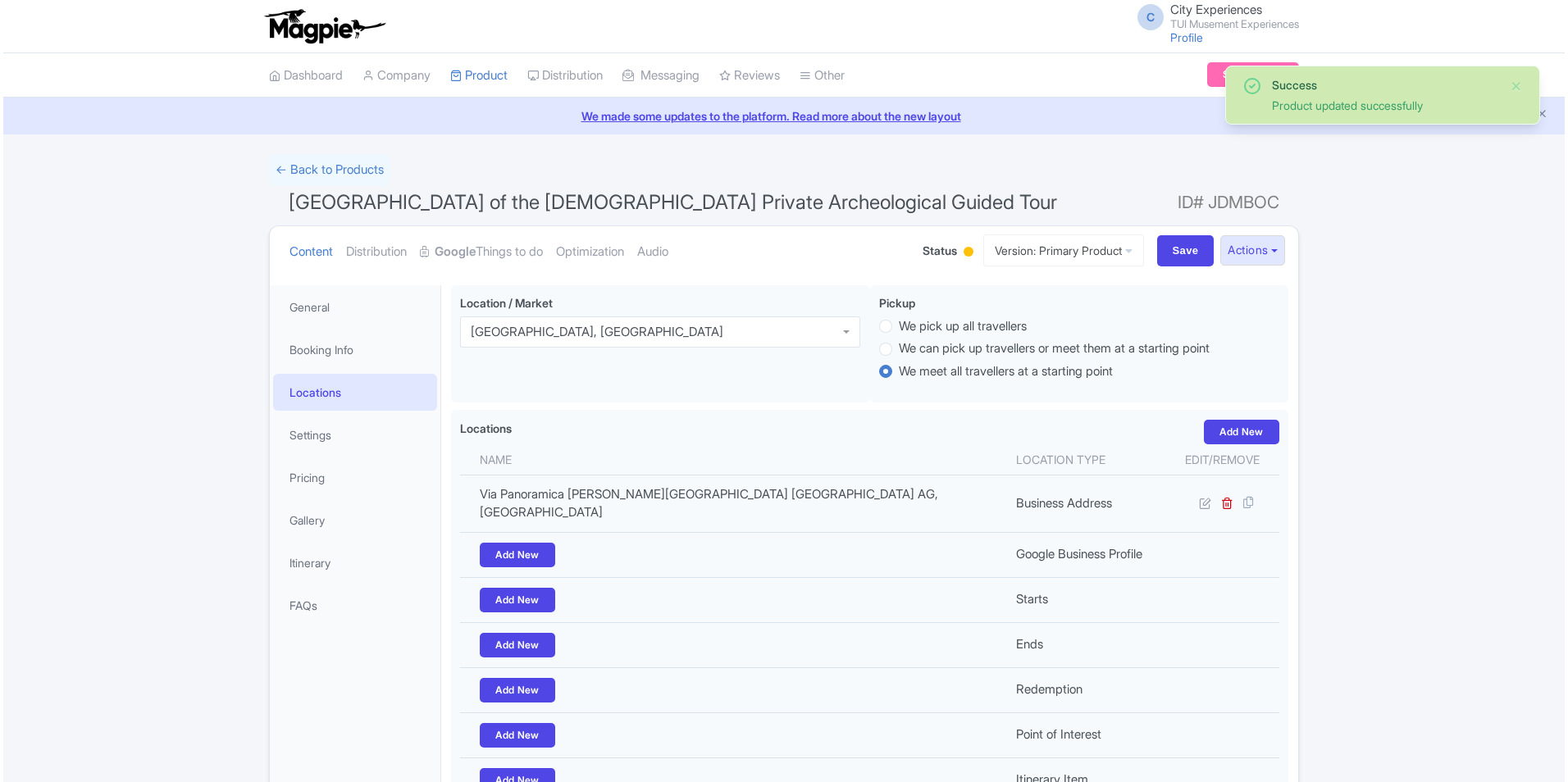
scroll to position [150, 0]
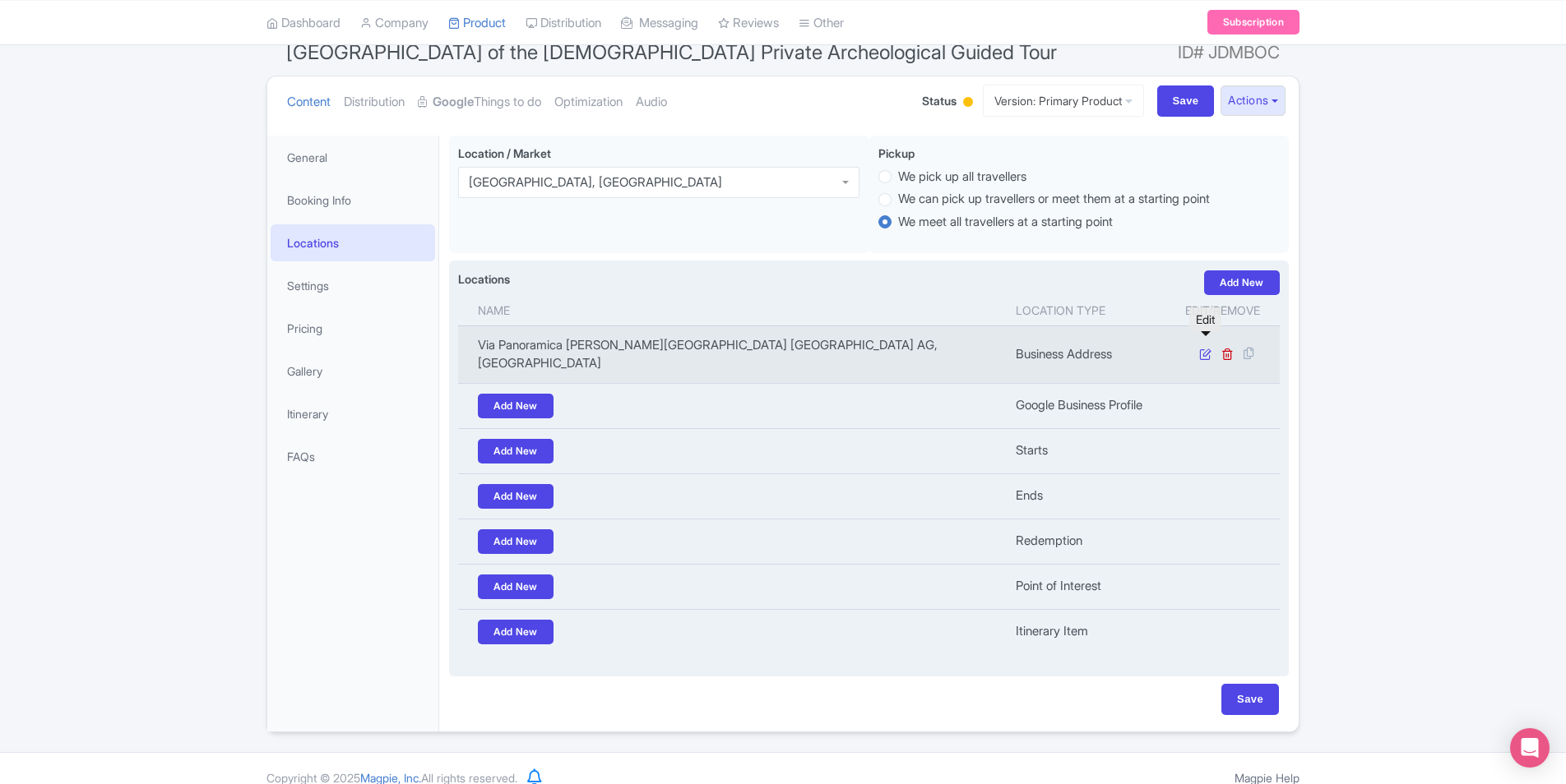
click at [1200, 348] on icon at bounding box center [1205, 354] width 12 height 12
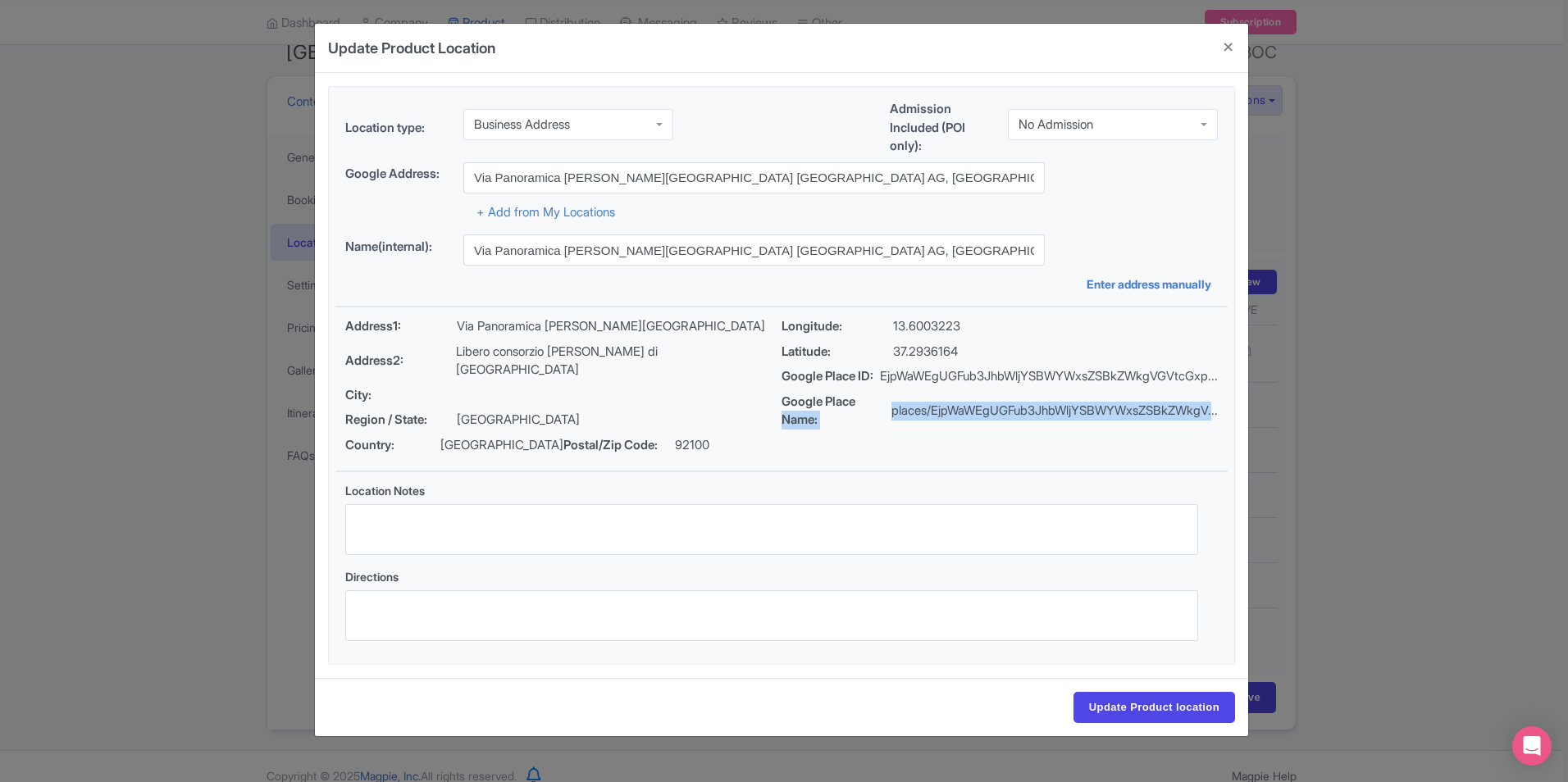
drag, startPoint x: 872, startPoint y: 426, endPoint x: 1200, endPoint y: 423, distance: 328.0
click at [1208, 429] on div "Google Place Name: places/EjpWaWEgUGFub3JhbWljYSBWYWxsZSBkZWkgV..." at bounding box center [999, 411] width 437 height 37
drag, startPoint x: 868, startPoint y: 388, endPoint x: 1233, endPoint y: 388, distance: 365.0
click at [1234, 388] on fieldset "Location type: Business Address Business Address Admission Included (POI only):…" at bounding box center [781, 375] width 907 height 579
drag, startPoint x: 1233, startPoint y: 388, endPoint x: 1202, endPoint y: 386, distance: 31.1
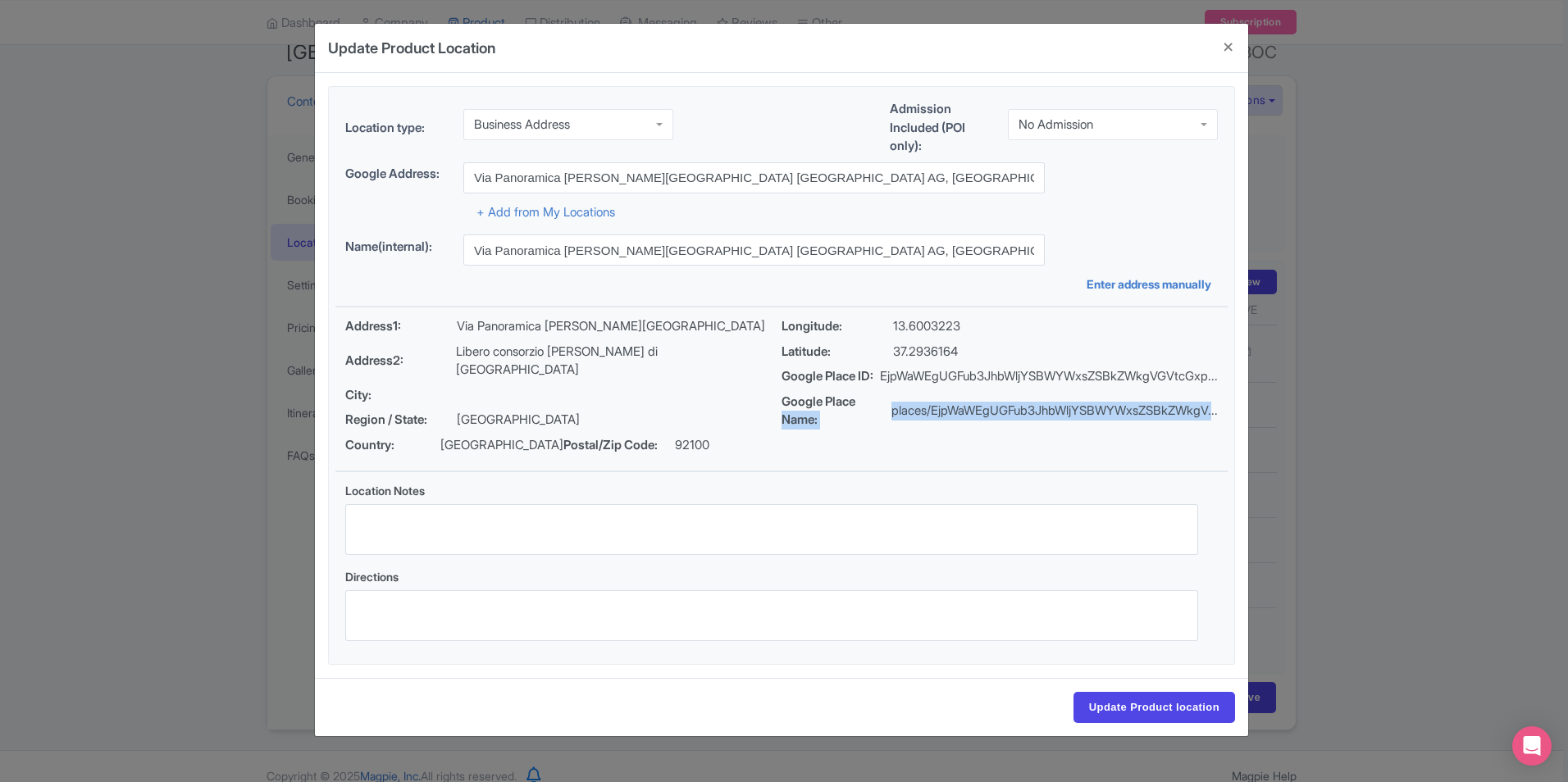
copy p "EjpWaWEgUGFub3JhbWljYSBWYWxsZSBkZWkgVGVtcGxp..."
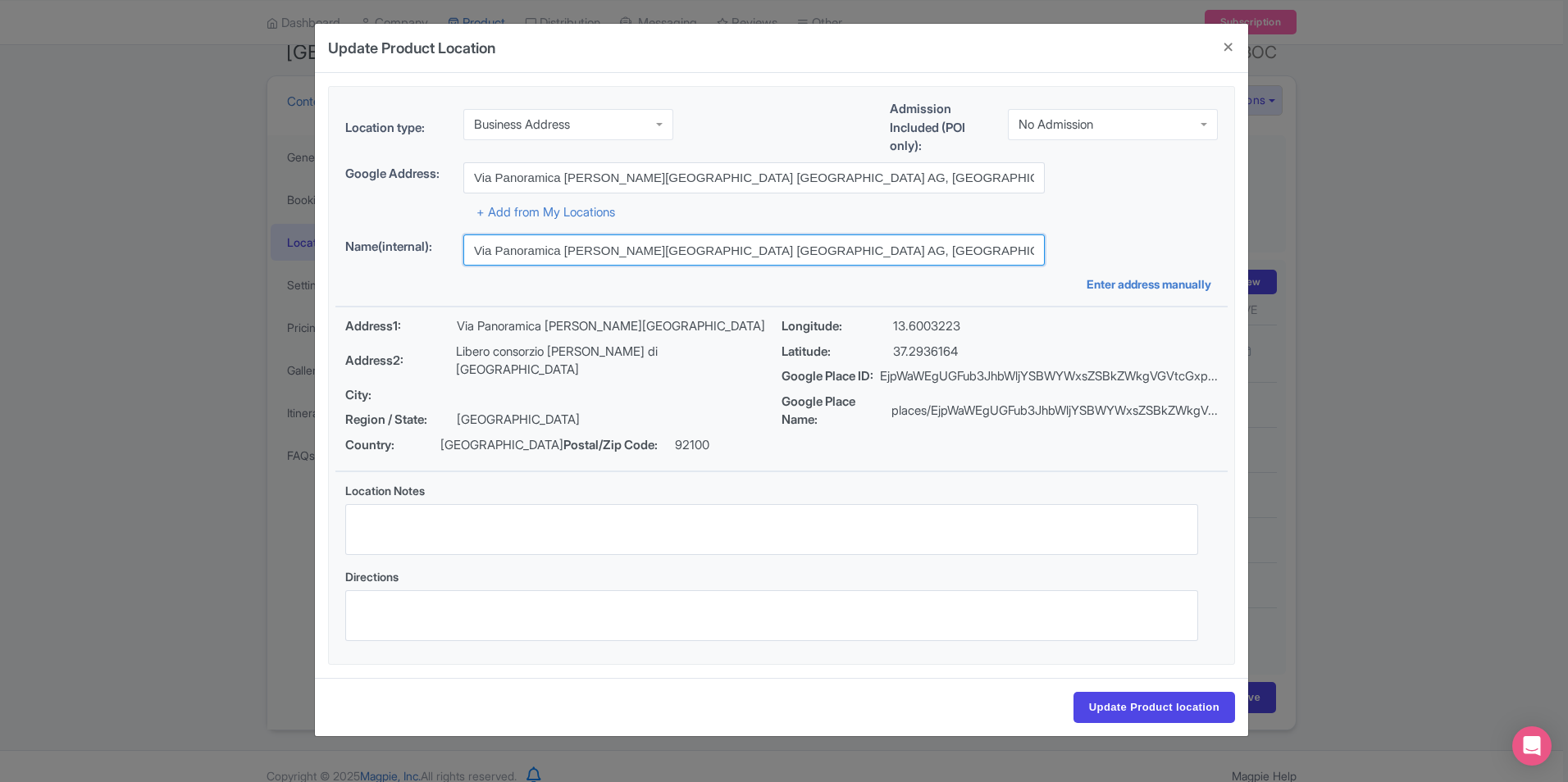
drag, startPoint x: 809, startPoint y: 246, endPoint x: 228, endPoint y: 239, distance: 581.0
click at [228, 239] on div "Update Product Location 3ab0a4ea-0991-4f7b-b4b6-50b42f872555 Location type: Bus…" at bounding box center [784, 391] width 1568 height 782
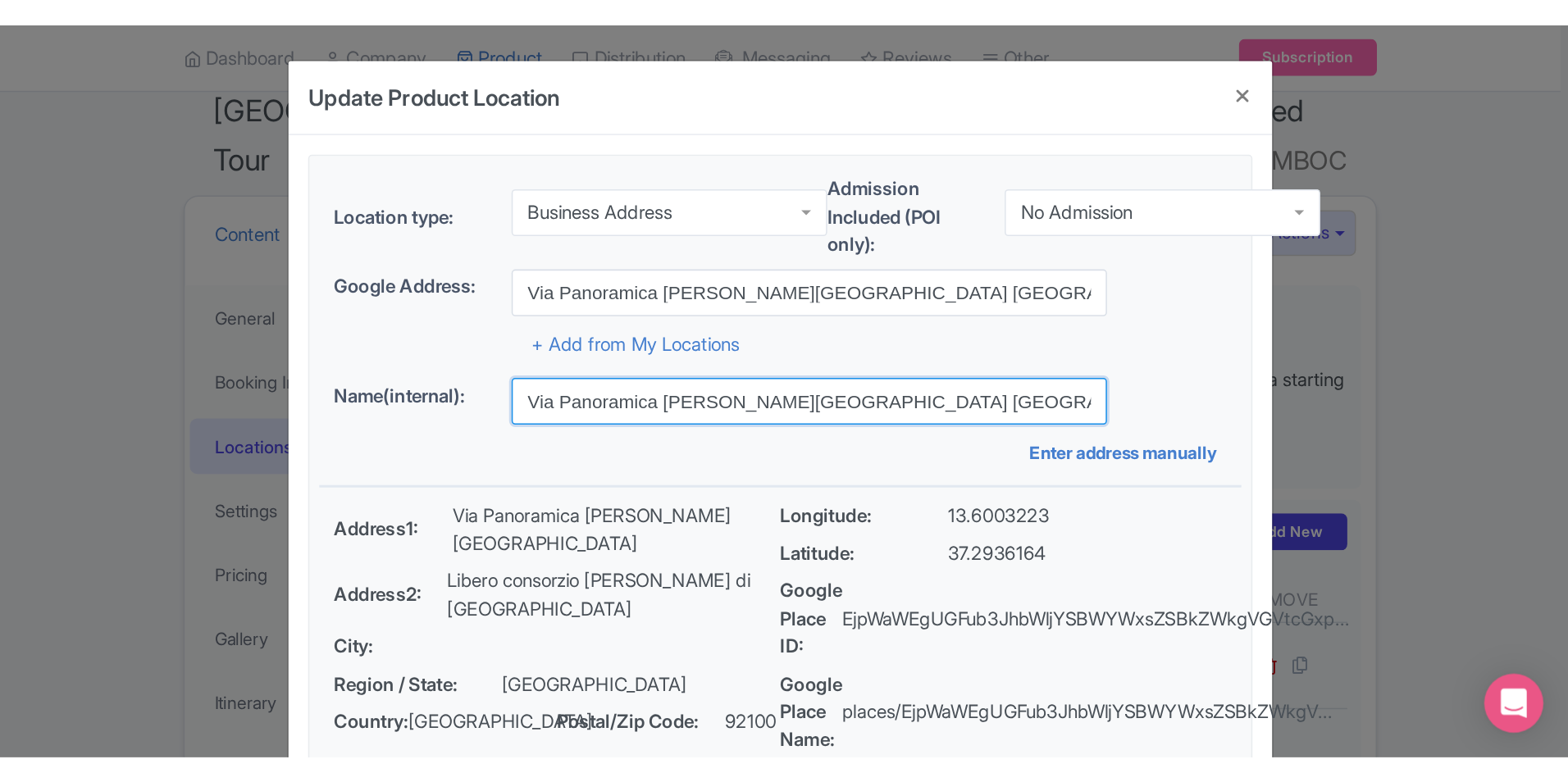
scroll to position [145, 0]
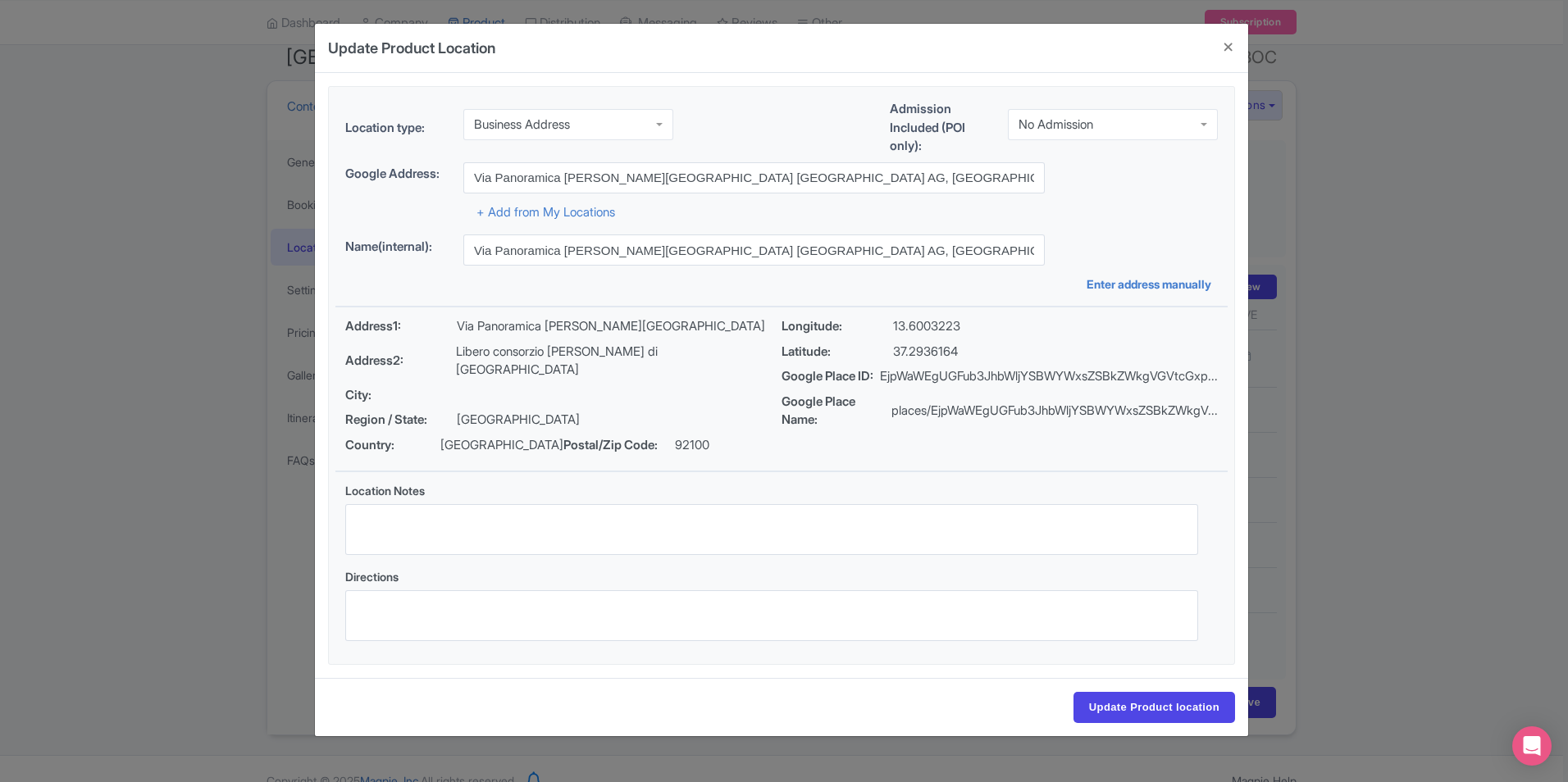
click at [906, 274] on div "Name(internal): Via Panoramica Valle dei Templi, 92100 Agrigento AG, Italy Ente…" at bounding box center [781, 263] width 892 height 59
